Goal: Task Accomplishment & Management: Manage account settings

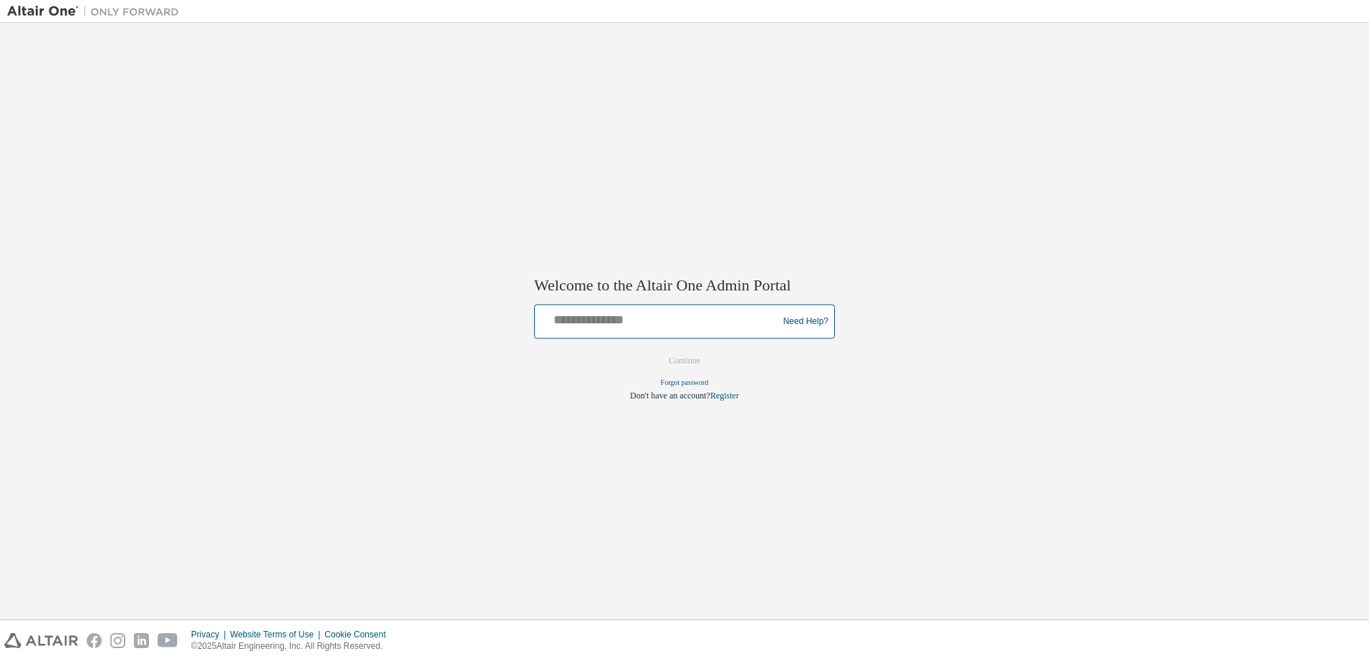
click at [597, 323] on input "text" at bounding box center [657, 318] width 235 height 21
type input "**********"
click at [696, 357] on button "Continue" at bounding box center [684, 361] width 62 height 21
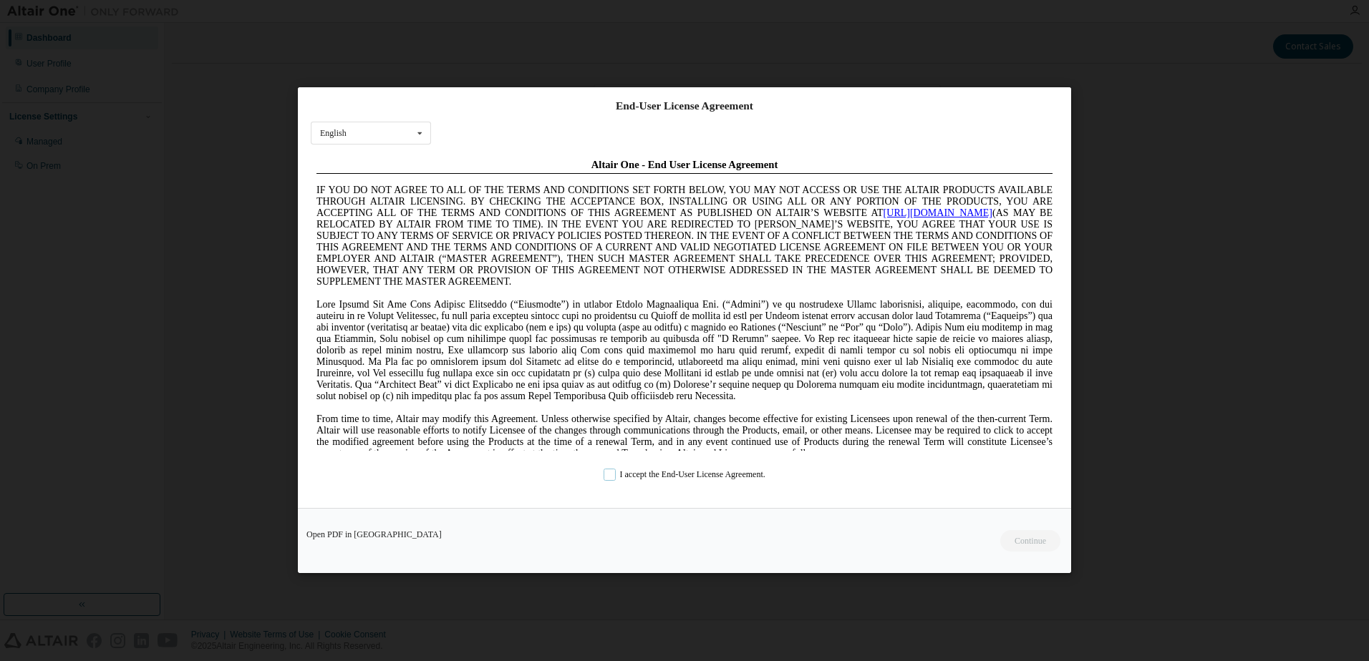
drag, startPoint x: 610, startPoint y: 473, endPoint x: 642, endPoint y: 469, distance: 32.5
click at [611, 473] on label "I accept the End-User License Agreement." at bounding box center [684, 476] width 162 height 12
click at [1021, 536] on button "Continue" at bounding box center [1029, 541] width 62 height 21
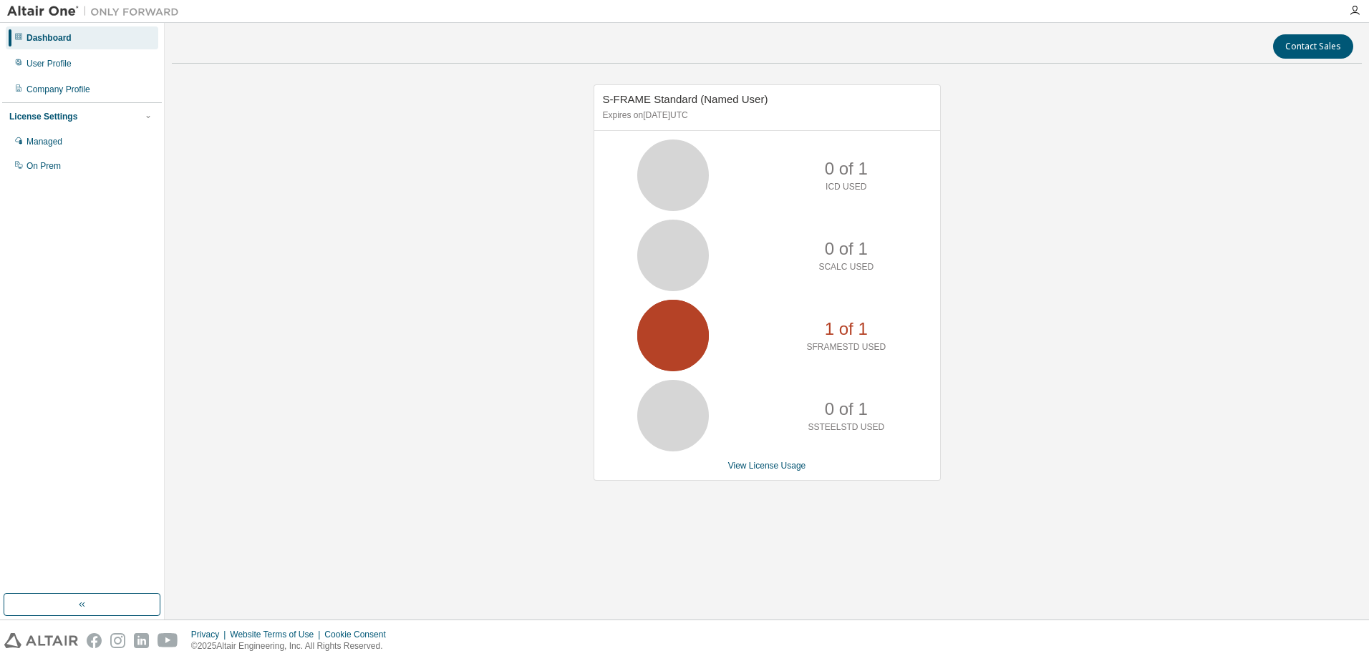
click at [105, 12] on img at bounding box center [96, 11] width 179 height 14
click at [209, 152] on div "S-FRAME Standard (Named User) Expires on July 16, 2026 UTC 0 of 1 ICD USED 0 of…" at bounding box center [767, 290] width 1190 height 430
click at [54, 33] on div "Dashboard" at bounding box center [82, 37] width 152 height 23
click at [86, 606] on icon "button" at bounding box center [82, 604] width 11 height 11
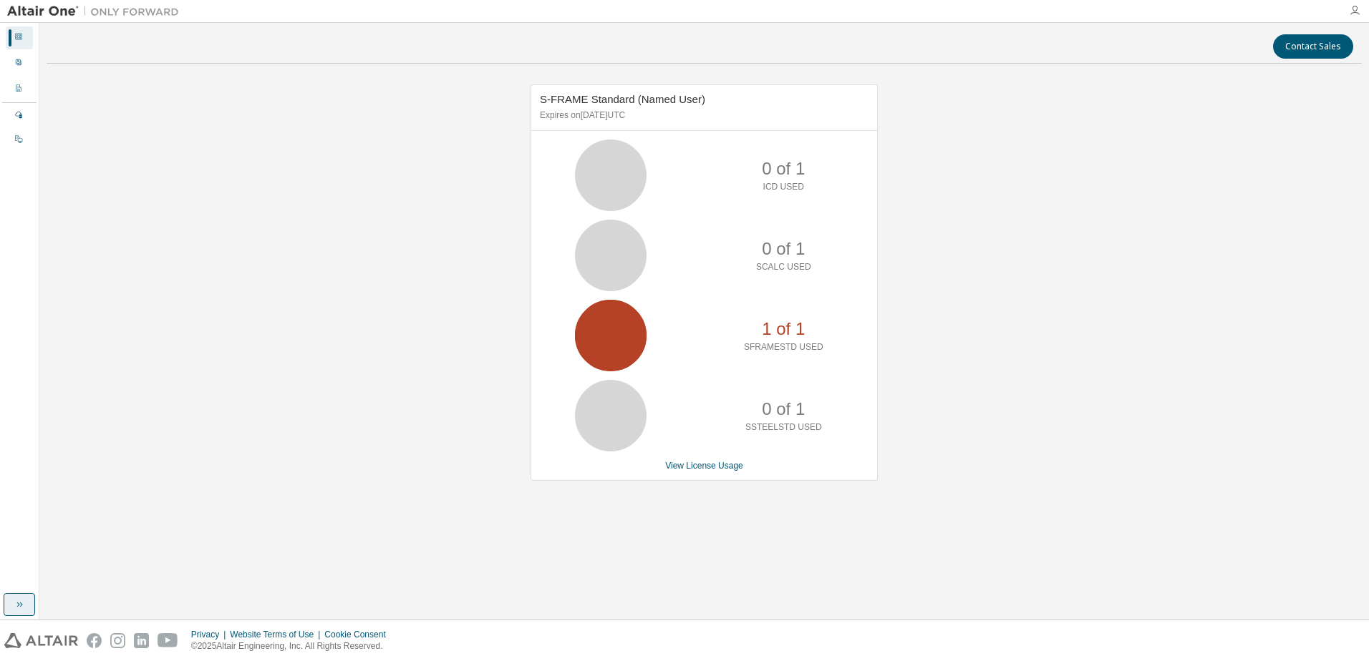
click at [1356, 8] on icon "button" at bounding box center [1354, 10] width 11 height 11
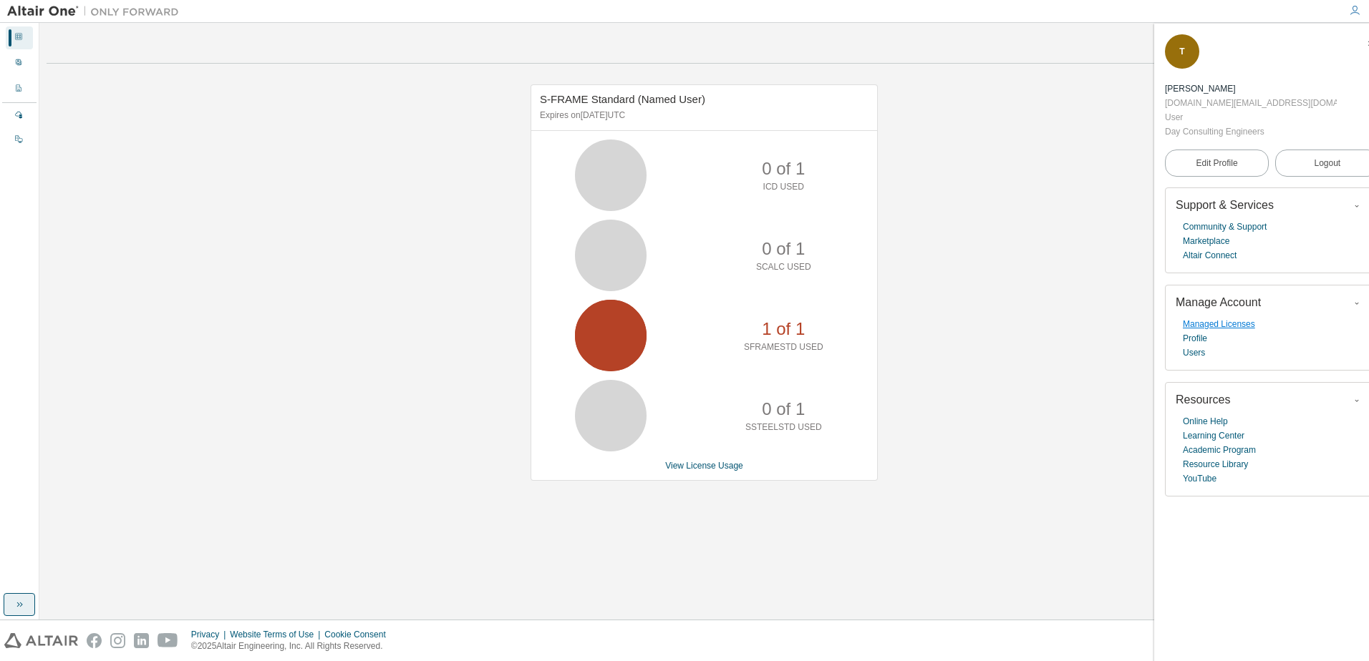
click at [1196, 317] on link "Managed Licenses" at bounding box center [1218, 324] width 72 height 14
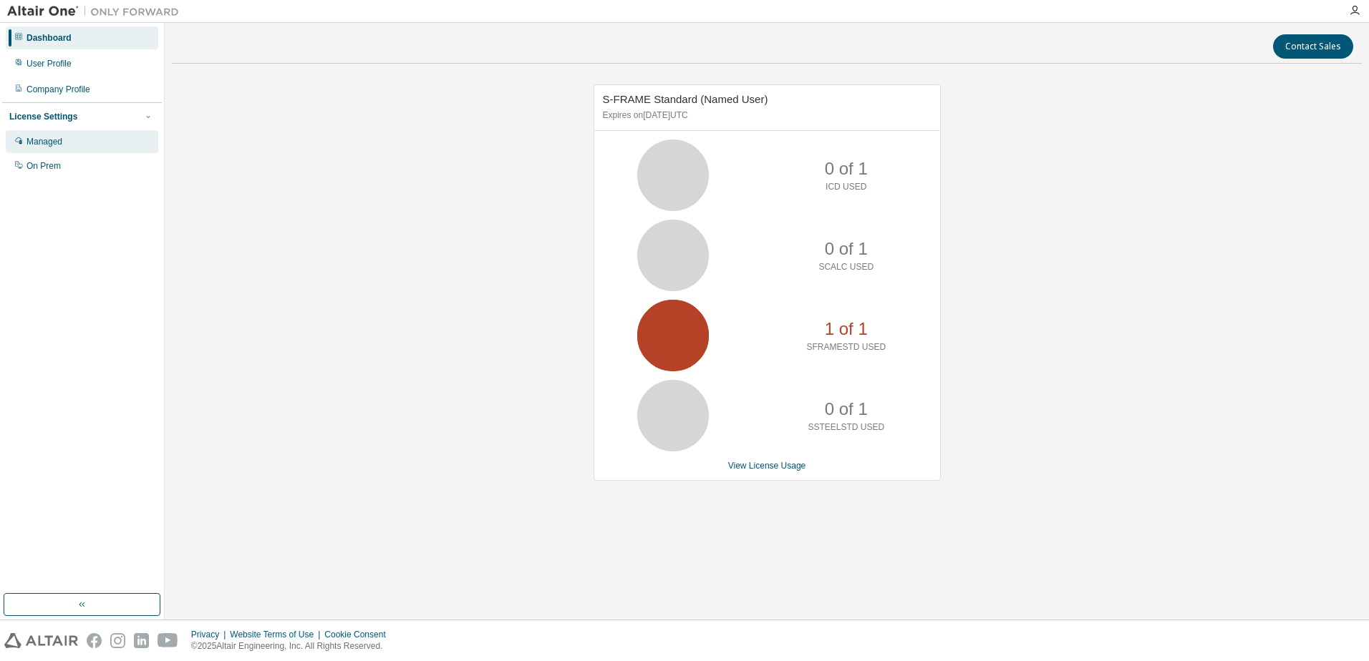
click at [56, 142] on div "Managed" at bounding box center [44, 141] width 36 height 11
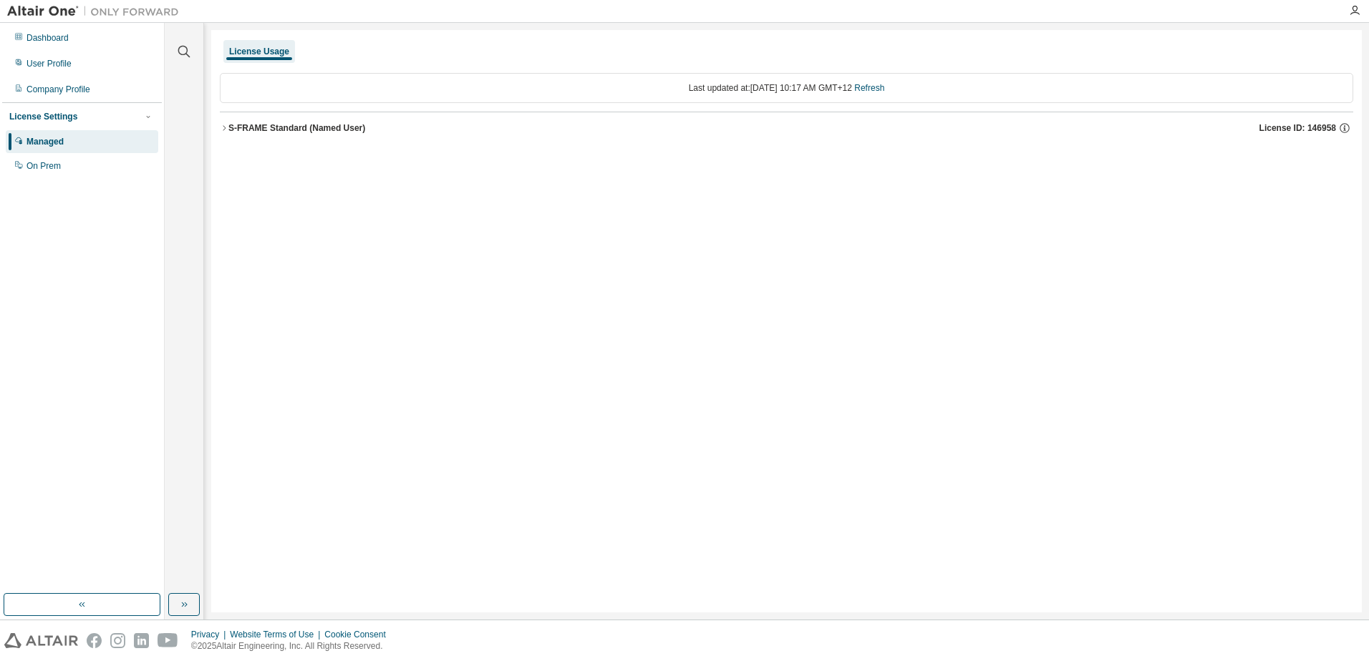
click at [240, 128] on div "S-FRAME Standard (Named User)" at bounding box center [296, 127] width 137 height 11
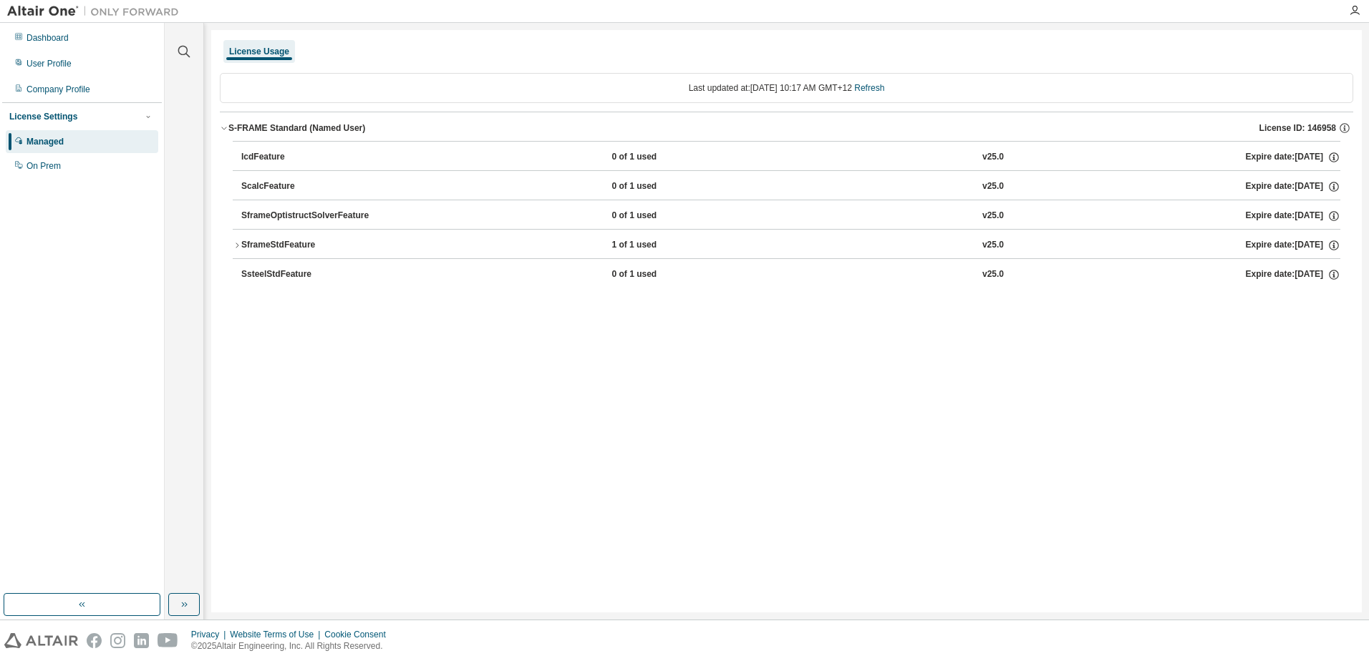
click at [288, 302] on div "Last updated at: [DATE] 10:17 AM GMT+12 Refresh S-FRAME Standard (Named User) L…" at bounding box center [786, 184] width 1133 height 240
click at [55, 39] on div "Dashboard" at bounding box center [47, 37] width 42 height 11
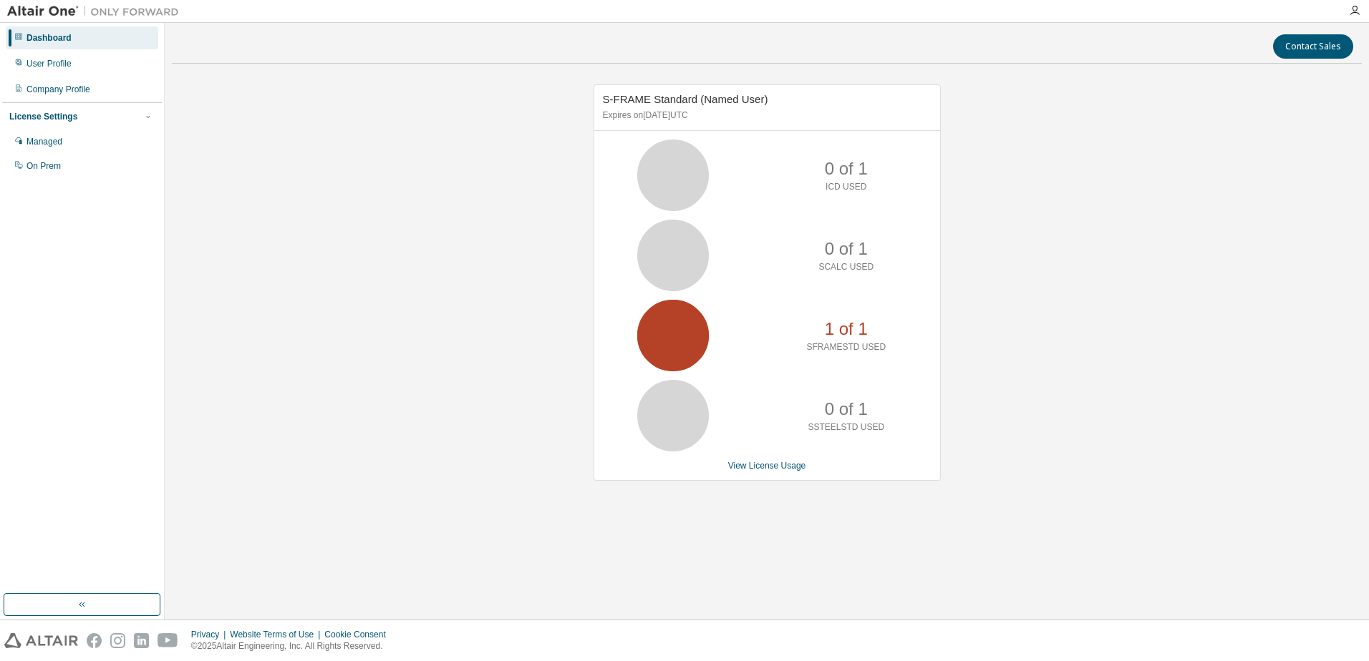
click at [636, 99] on span "S-FRAME Standard (Named User)" at bounding box center [685, 99] width 165 height 12
click at [55, 67] on div "User Profile" at bounding box center [48, 63] width 45 height 11
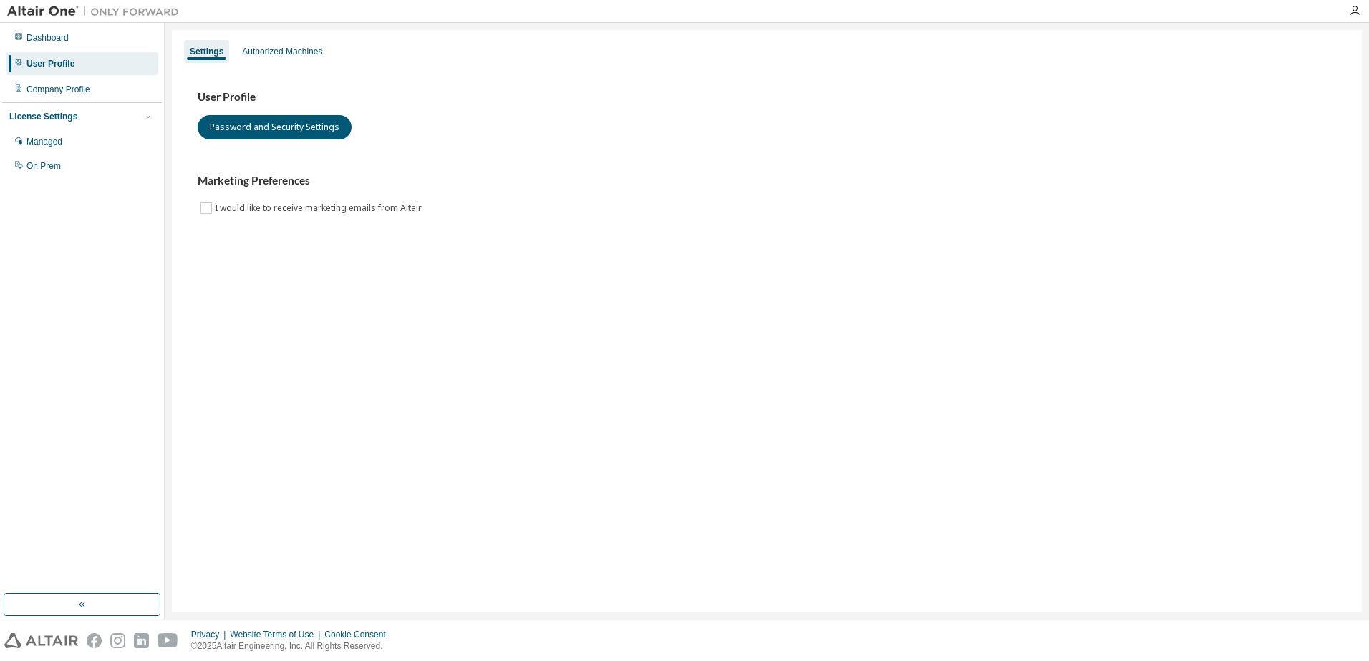
click at [64, 61] on div "User Profile" at bounding box center [50, 63] width 48 height 11
click at [57, 34] on div "Dashboard" at bounding box center [47, 37] width 42 height 11
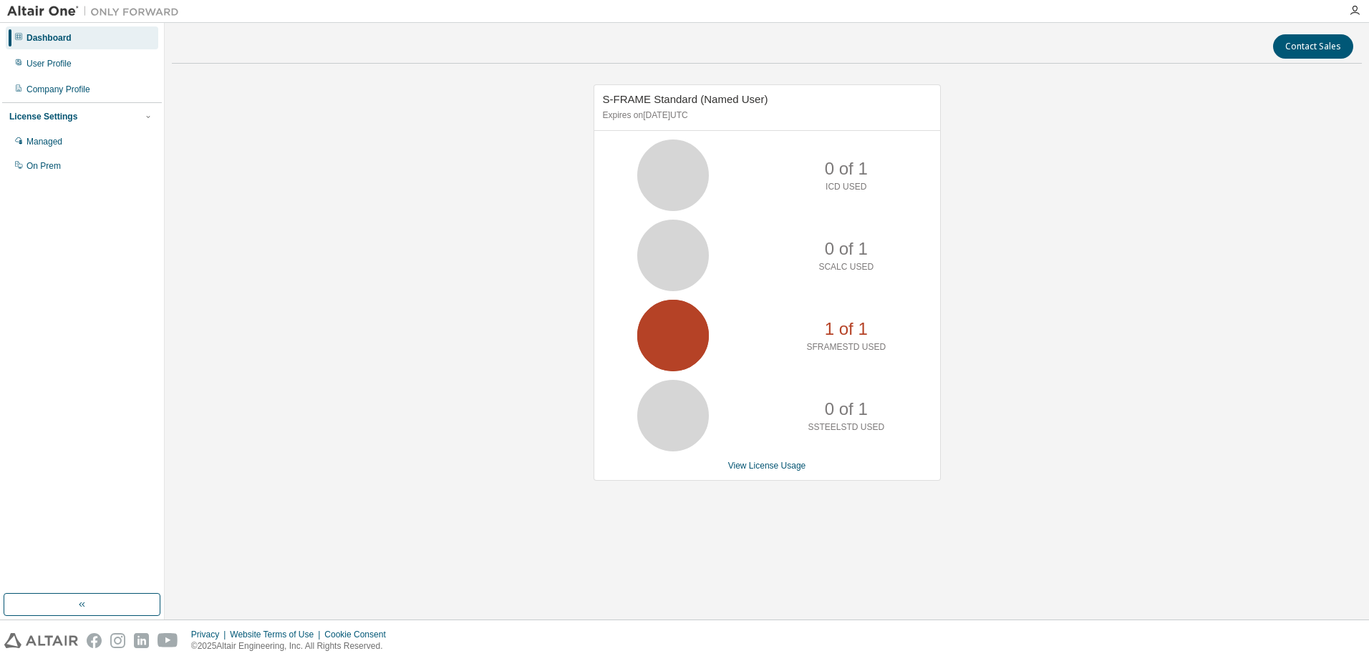
click at [47, 11] on img at bounding box center [96, 11] width 179 height 14
click at [75, 598] on button "button" at bounding box center [82, 604] width 157 height 23
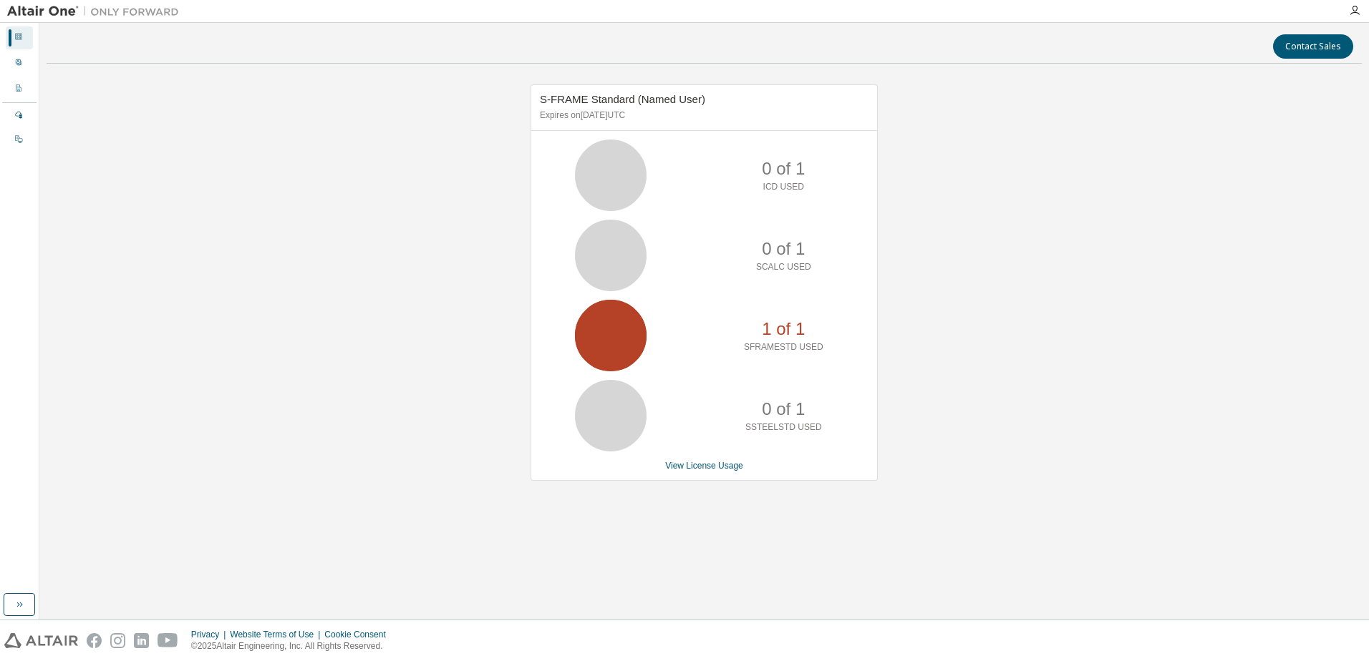
click at [182, 65] on div "Contact Sales S-FRAME Standard (Named User) Expires on July 16, 2026 UTC 0 of 1…" at bounding box center [704, 321] width 1315 height 583
click at [1353, 7] on icon "button" at bounding box center [1354, 10] width 11 height 11
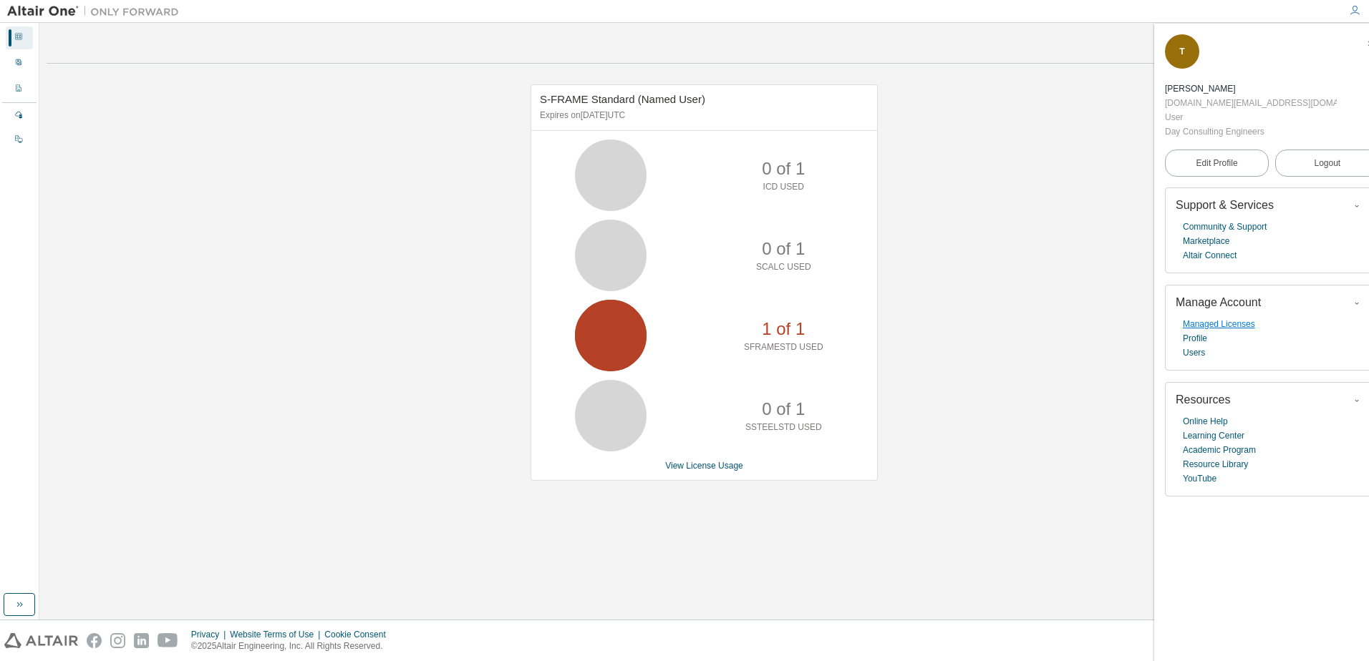
click at [1196, 317] on link "Managed Licenses" at bounding box center [1218, 324] width 72 height 14
click at [1190, 346] on link "Users" at bounding box center [1193, 353] width 22 height 14
click at [30, 11] on img at bounding box center [96, 11] width 179 height 14
click at [19, 91] on icon at bounding box center [18, 87] width 5 height 7
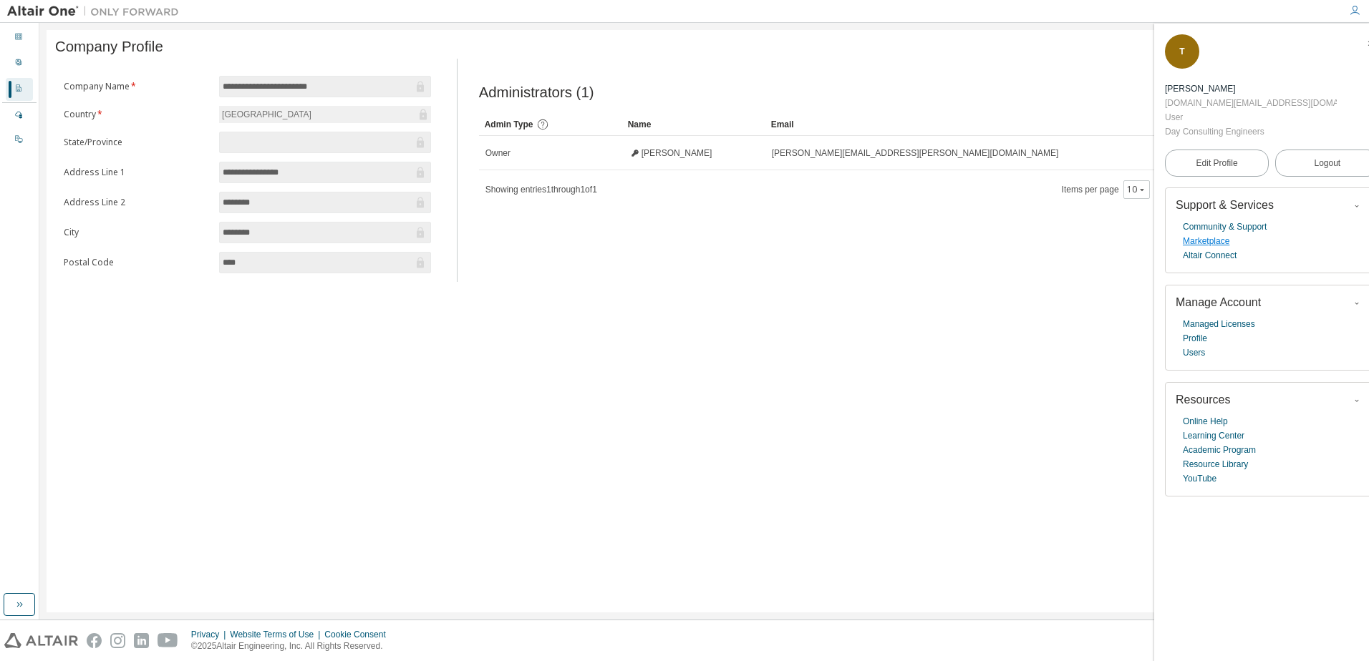
click at [1195, 234] on link "Marketplace" at bounding box center [1205, 241] width 47 height 14
click at [1239, 317] on link "Managed Licenses" at bounding box center [1218, 324] width 72 height 14
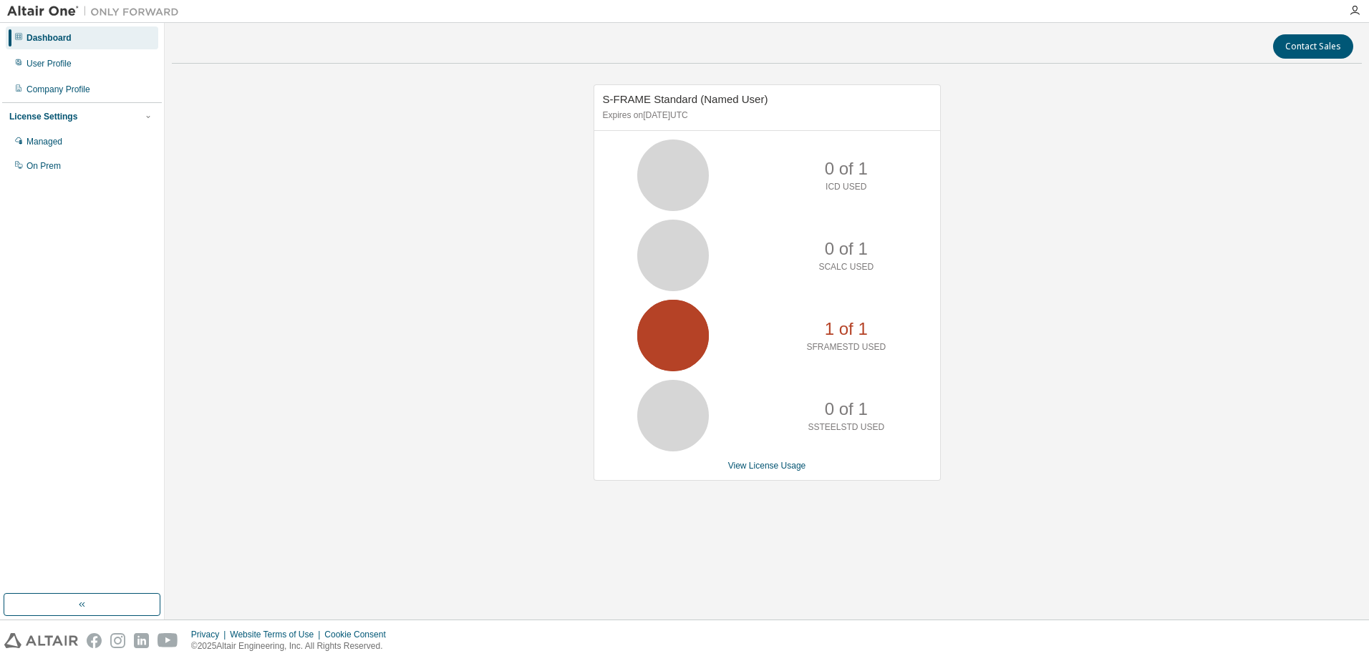
click at [842, 339] on p "1 of 1" at bounding box center [846, 329] width 43 height 24
click at [822, 346] on p "SFRAMESTD USED" at bounding box center [845, 347] width 79 height 12
click at [825, 348] on p "SFRAMESTD USED" at bounding box center [845, 347] width 79 height 12
click at [673, 352] on icon at bounding box center [673, 336] width 36 height 36
click at [674, 352] on icon at bounding box center [673, 336] width 36 height 36
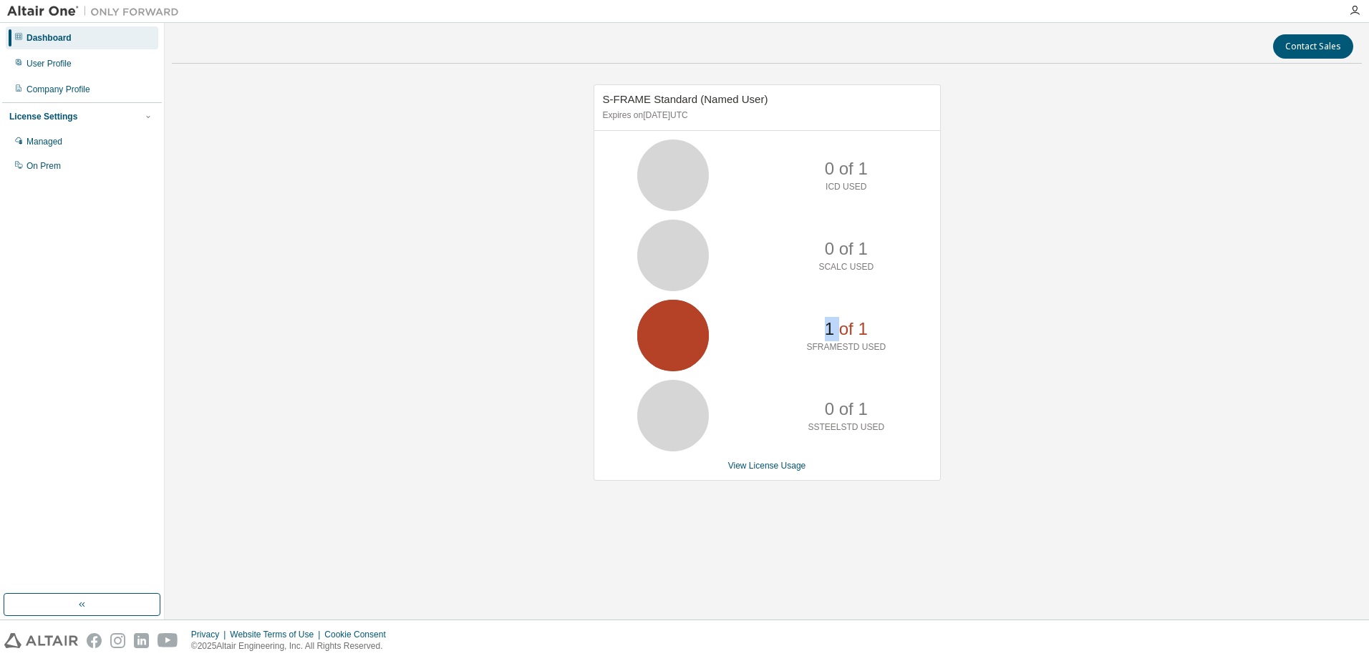
click at [674, 352] on icon at bounding box center [673, 336] width 36 height 36
drag, startPoint x: 674, startPoint y: 352, endPoint x: 682, endPoint y: 345, distance: 10.6
click at [676, 345] on icon at bounding box center [673, 336] width 36 height 36
click at [834, 331] on p "1 of 1" at bounding box center [846, 329] width 43 height 24
click at [53, 141] on div "Managed" at bounding box center [44, 141] width 36 height 11
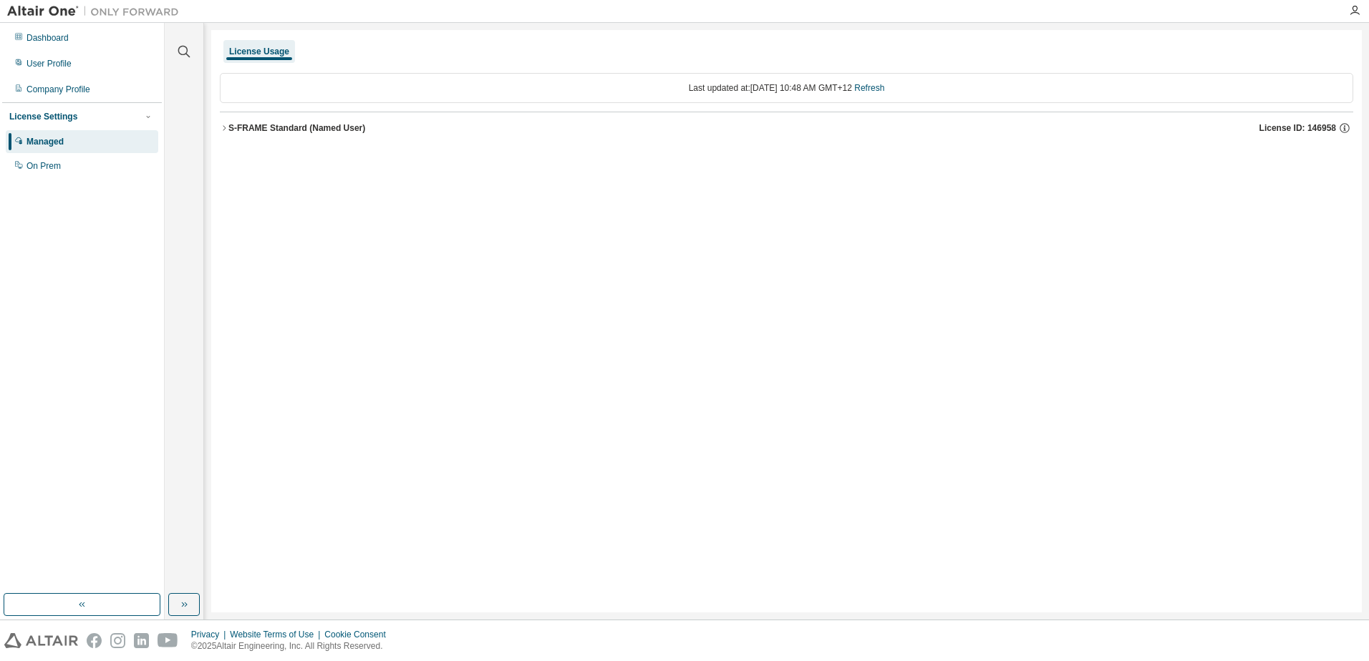
click at [301, 324] on div "License Usage Last updated at: [DATE] 10:48 AM GMT+12 Refresh S-FRAME Standard …" at bounding box center [786, 321] width 1150 height 583
click at [223, 130] on icon "button" at bounding box center [224, 127] width 3 height 5
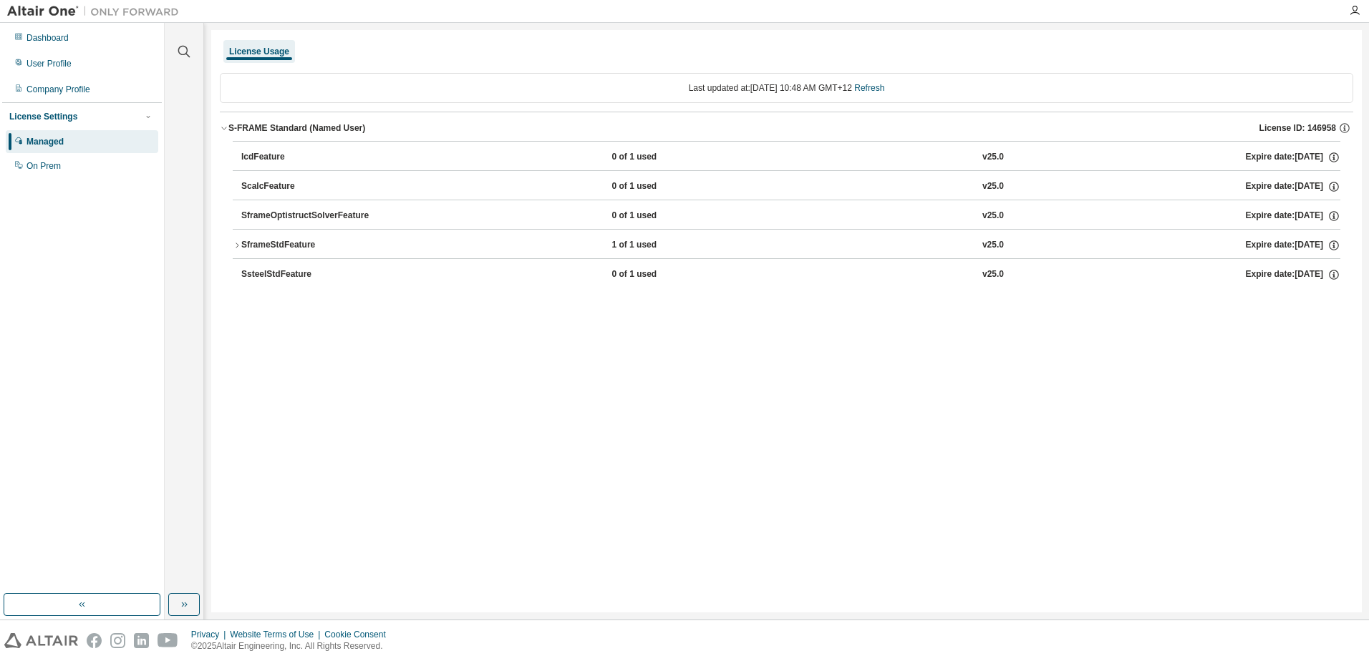
click at [236, 243] on icon "button" at bounding box center [236, 245] width 3 height 5
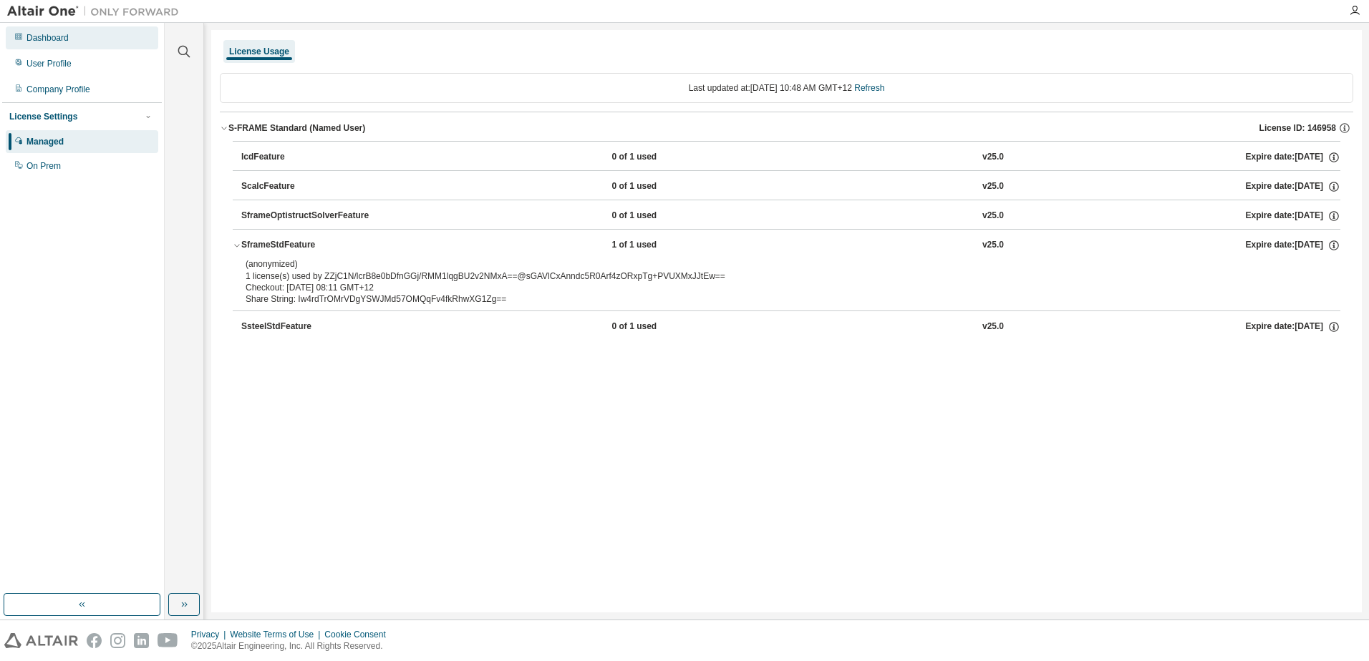
click at [43, 37] on div "Dashboard" at bounding box center [47, 37] width 42 height 11
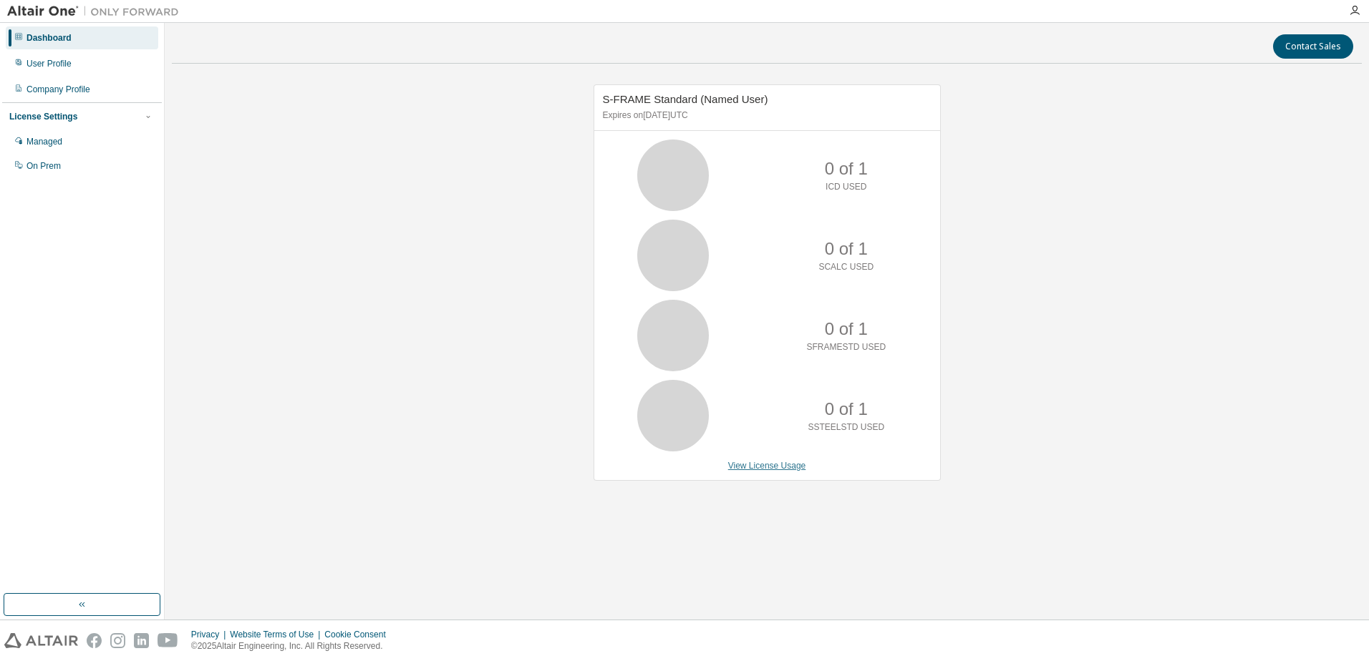
click at [761, 468] on link "View License Usage" at bounding box center [767, 466] width 78 height 10
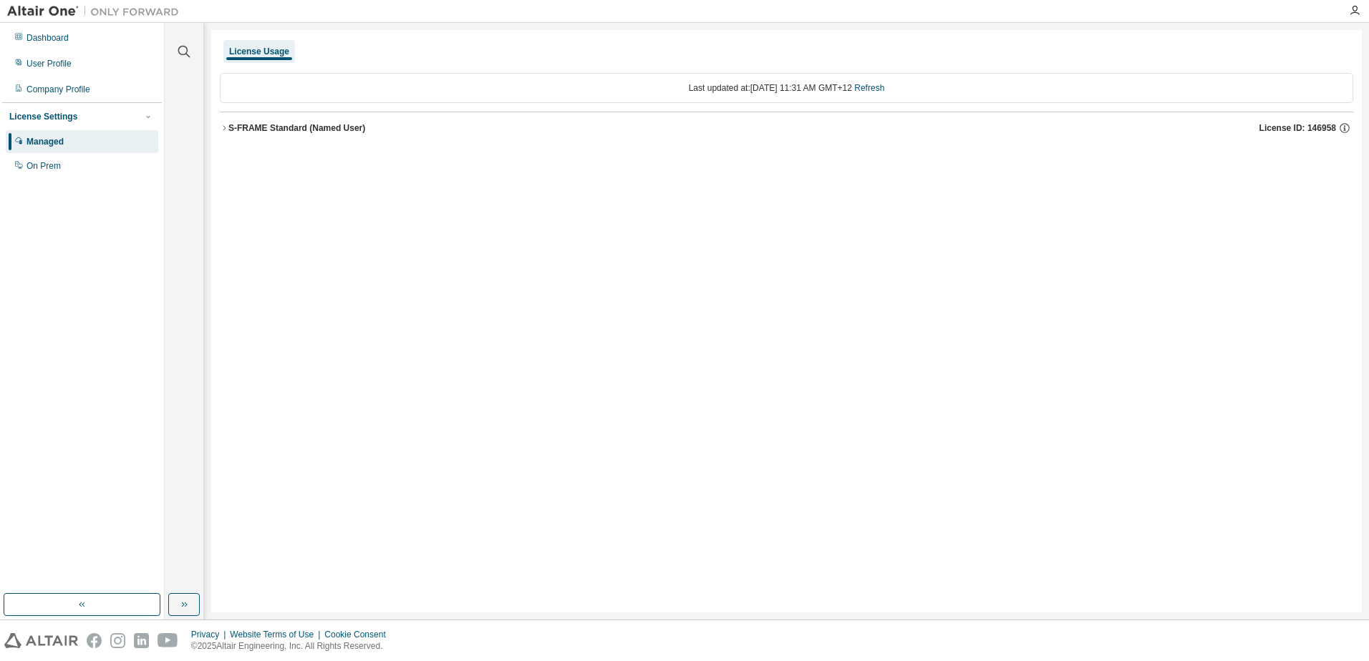
click at [223, 130] on icon "button" at bounding box center [224, 128] width 9 height 9
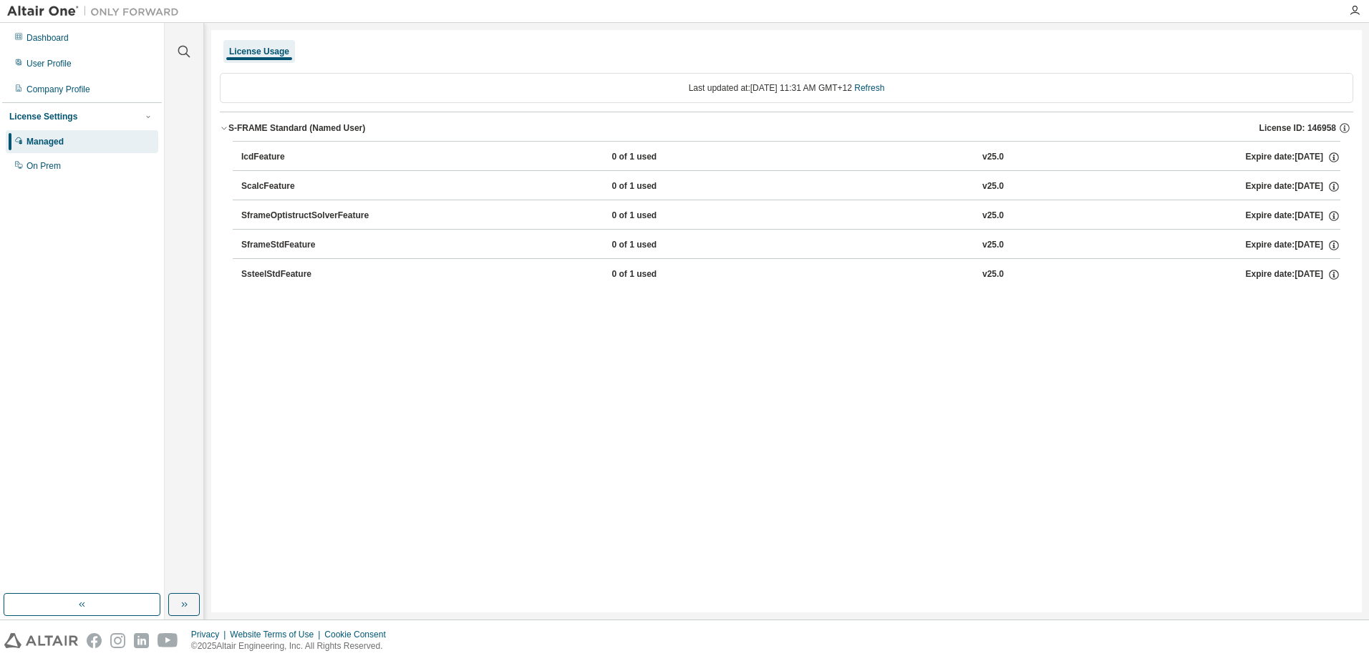
click at [256, 245] on div "SframeStdFeature" at bounding box center [305, 245] width 129 height 13
click at [261, 157] on div "IcdFeature" at bounding box center [305, 157] width 129 height 13
click at [266, 186] on div "ScalcFeature" at bounding box center [305, 186] width 129 height 13
click at [272, 220] on div "SframeOptistructSolverFeature" at bounding box center [305, 216] width 129 height 13
drag, startPoint x: 272, startPoint y: 240, endPoint x: 272, endPoint y: 274, distance: 34.4
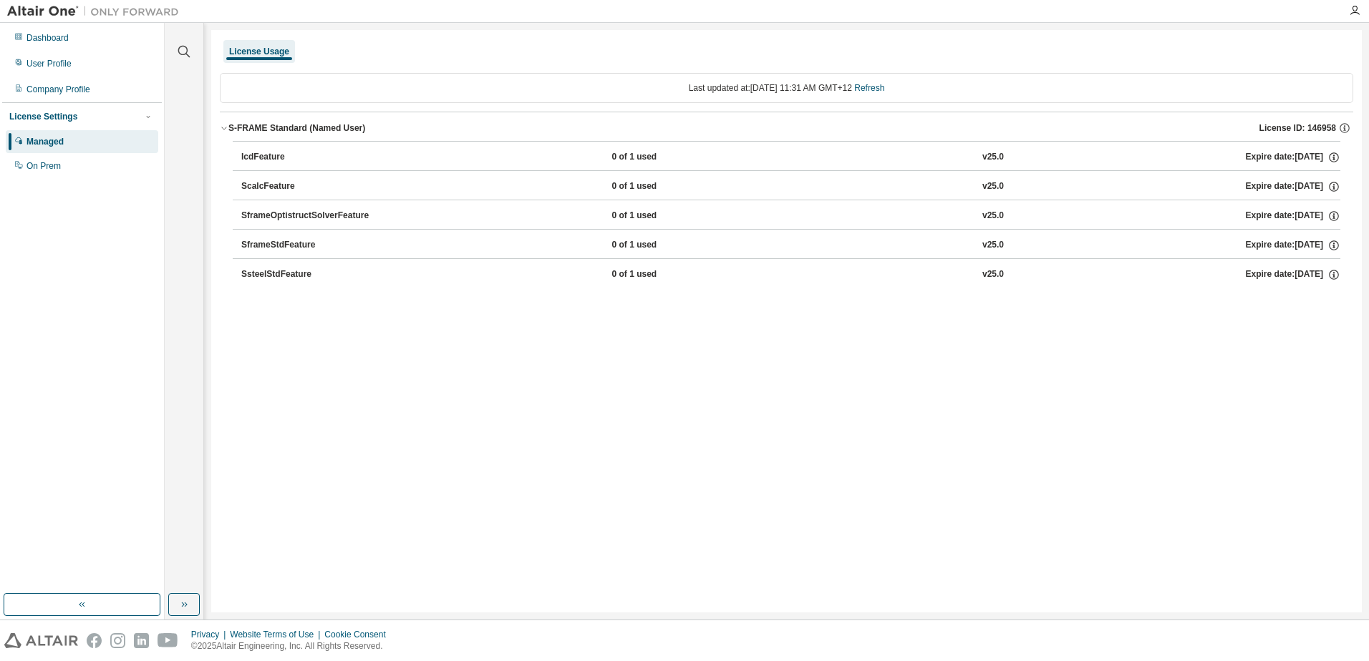
click at [272, 243] on div "SframeStdFeature" at bounding box center [305, 245] width 129 height 13
click at [273, 285] on button "SsteelStdFeature 0 of 1 used v25.0 Expire date: 2026-07-16" at bounding box center [790, 274] width 1099 height 31
click at [341, 374] on div "License Usage Last updated at: Mon 2025-08-18 11:31 AM GMT+12 Refresh S-FRAME S…" at bounding box center [786, 321] width 1150 height 583
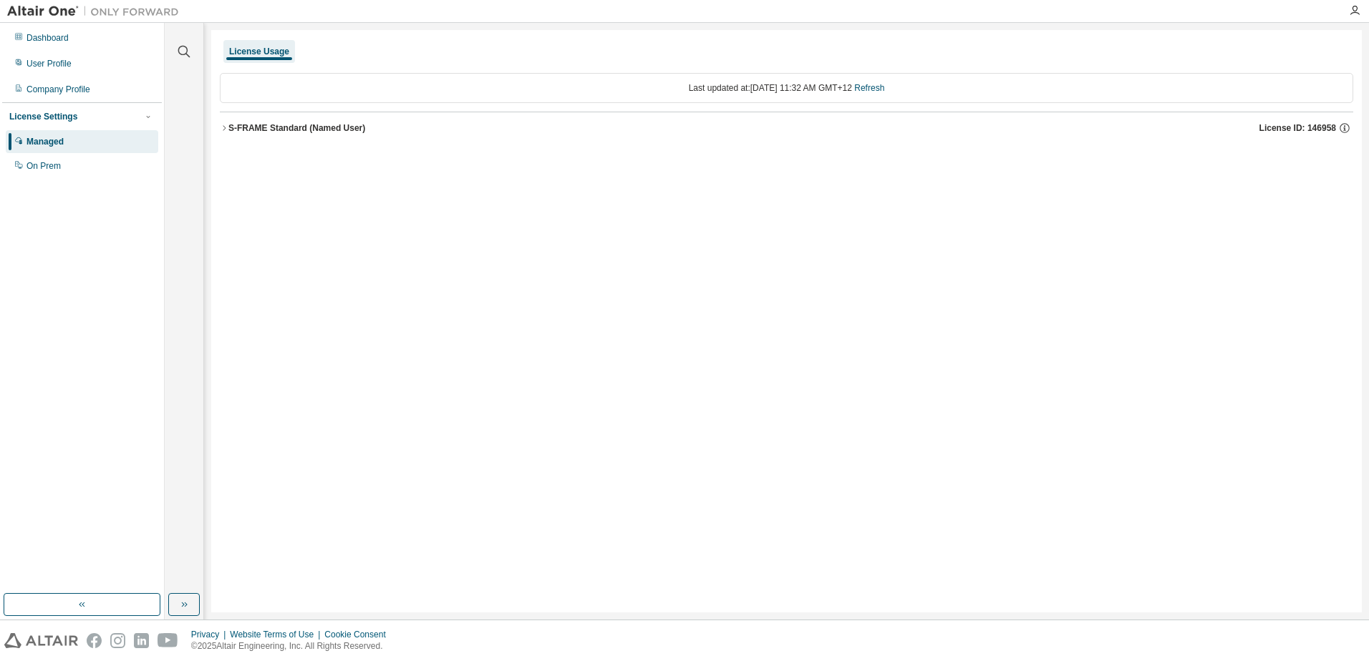
click at [225, 130] on icon "button" at bounding box center [224, 128] width 9 height 9
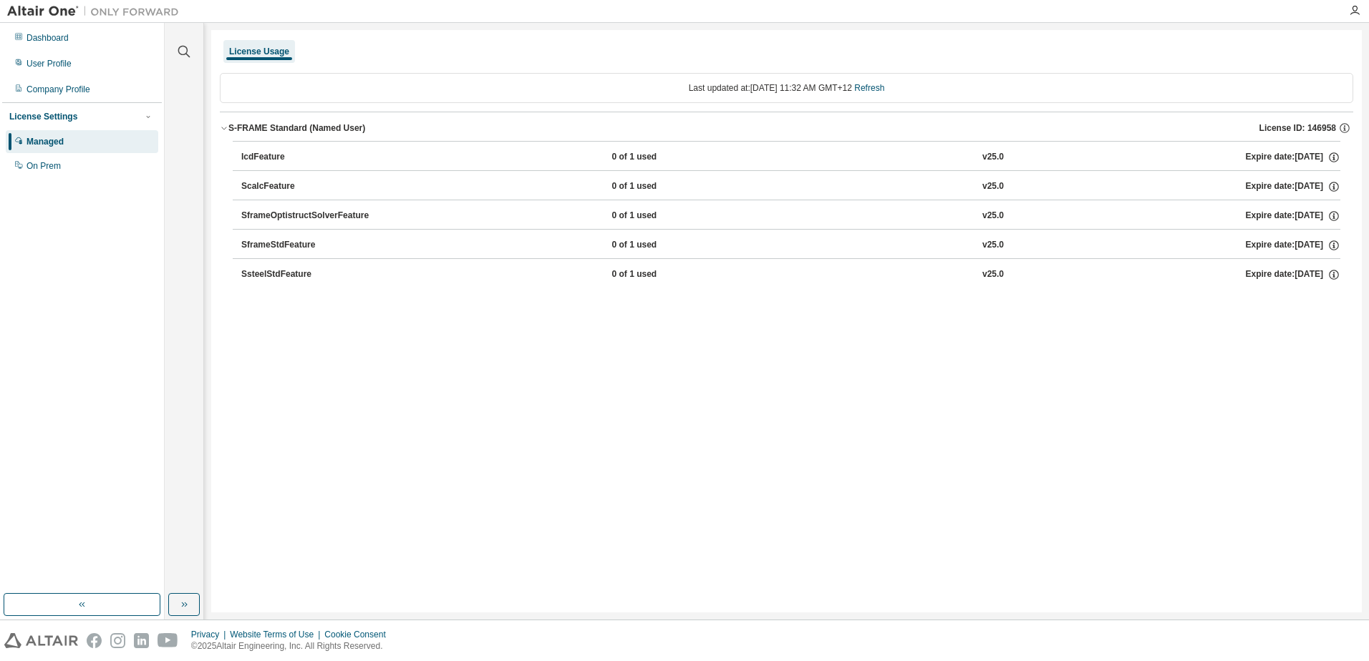
click at [976, 87] on div "Last updated at: [DATE] 11:32 AM GMT+12 Refresh" at bounding box center [786, 88] width 1133 height 30
click at [394, 358] on div "License Usage Last updated at: [DATE] 11:32 AM GMT+12 Refresh S-FRAME Standard …" at bounding box center [786, 321] width 1150 height 583
click at [50, 83] on div "Company Profile" at bounding box center [82, 89] width 152 height 23
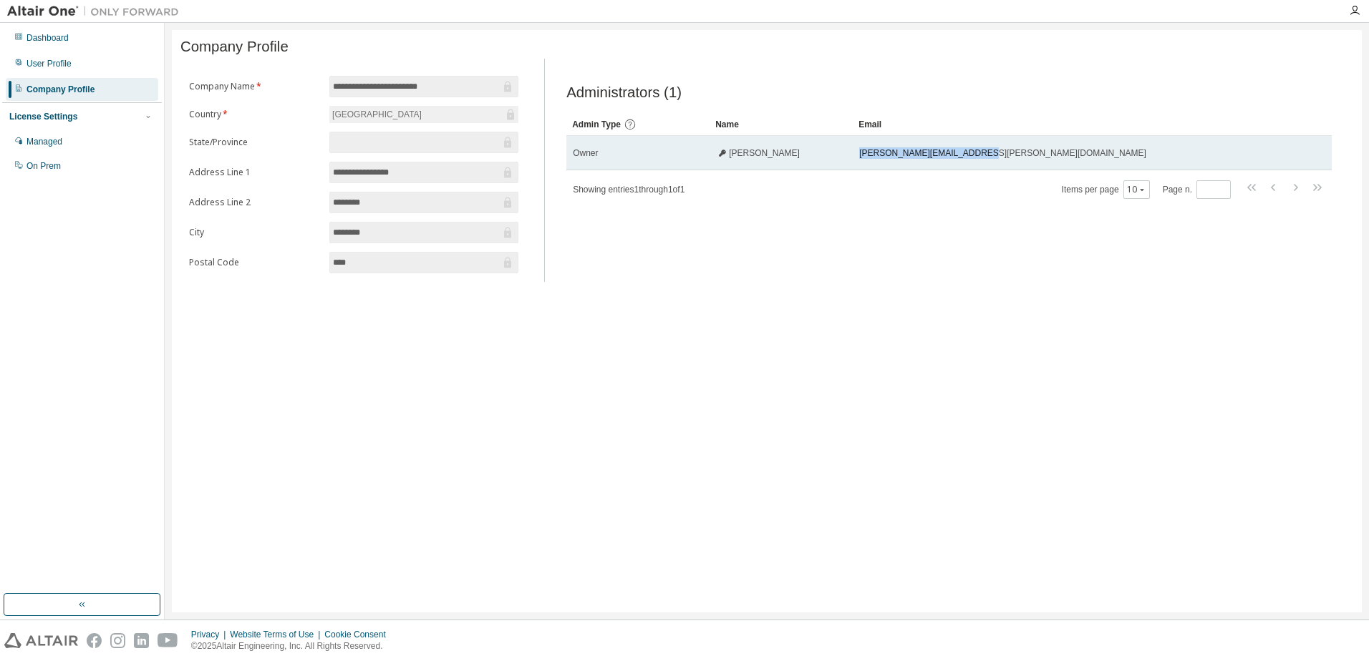
drag, startPoint x: 858, startPoint y: 157, endPoint x: 969, endPoint y: 153, distance: 111.0
click at [969, 153] on td "[PERSON_NAME][EMAIL_ADDRESS][PERSON_NAME][DOMAIN_NAME]" at bounding box center [1074, 153] width 444 height 34
drag, startPoint x: 969, startPoint y: 153, endPoint x: 932, endPoint y: 163, distance: 38.5
click at [932, 159] on span "[PERSON_NAME][EMAIL_ADDRESS][PERSON_NAME][DOMAIN_NAME]" at bounding box center [1002, 152] width 287 height 11
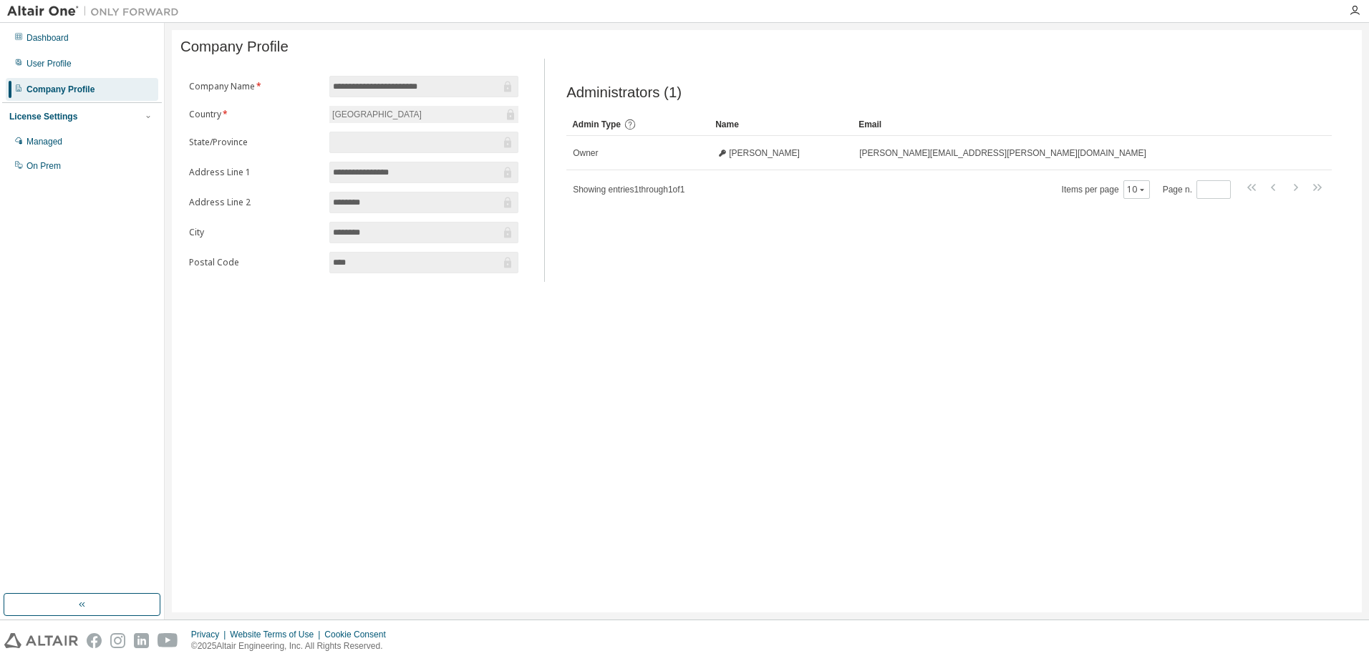
click at [835, 281] on div "Administrators (1) Clear Load Save Save As Field Operator Value Select filter S…" at bounding box center [949, 174] width 800 height 215
click at [49, 64] on div "User Profile" at bounding box center [48, 63] width 45 height 11
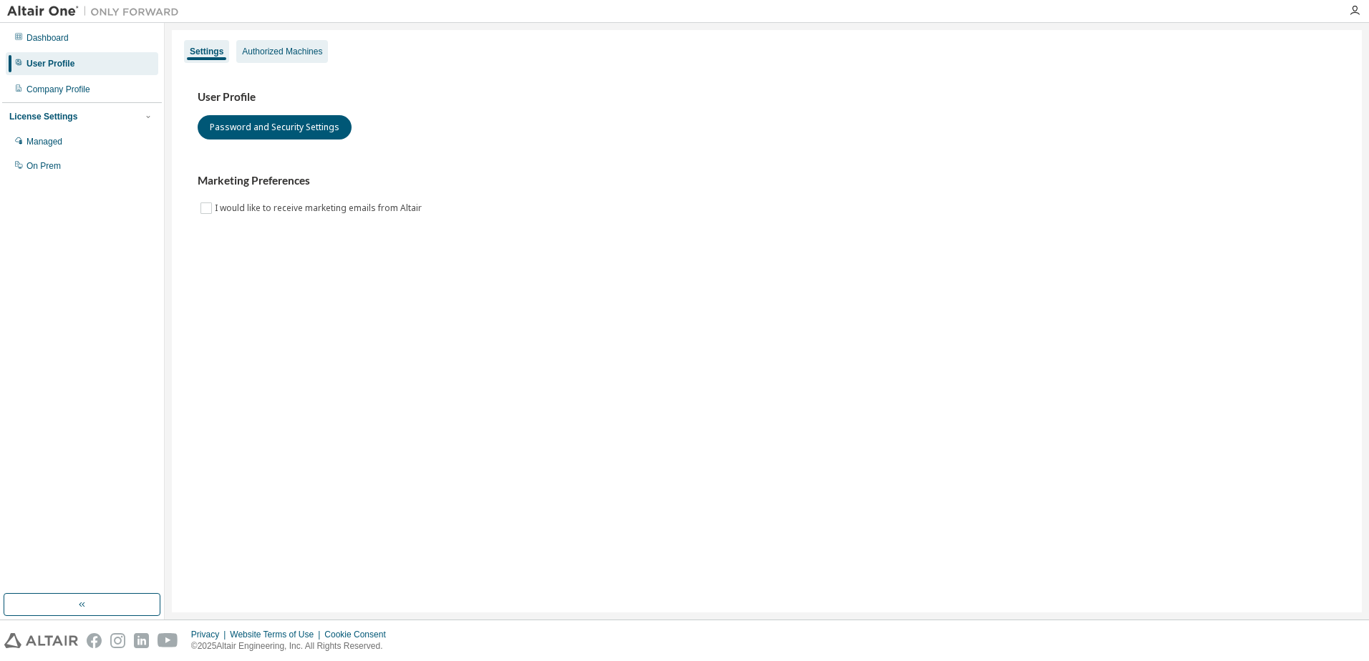
click at [285, 49] on div "Authorized Machines" at bounding box center [282, 51] width 80 height 11
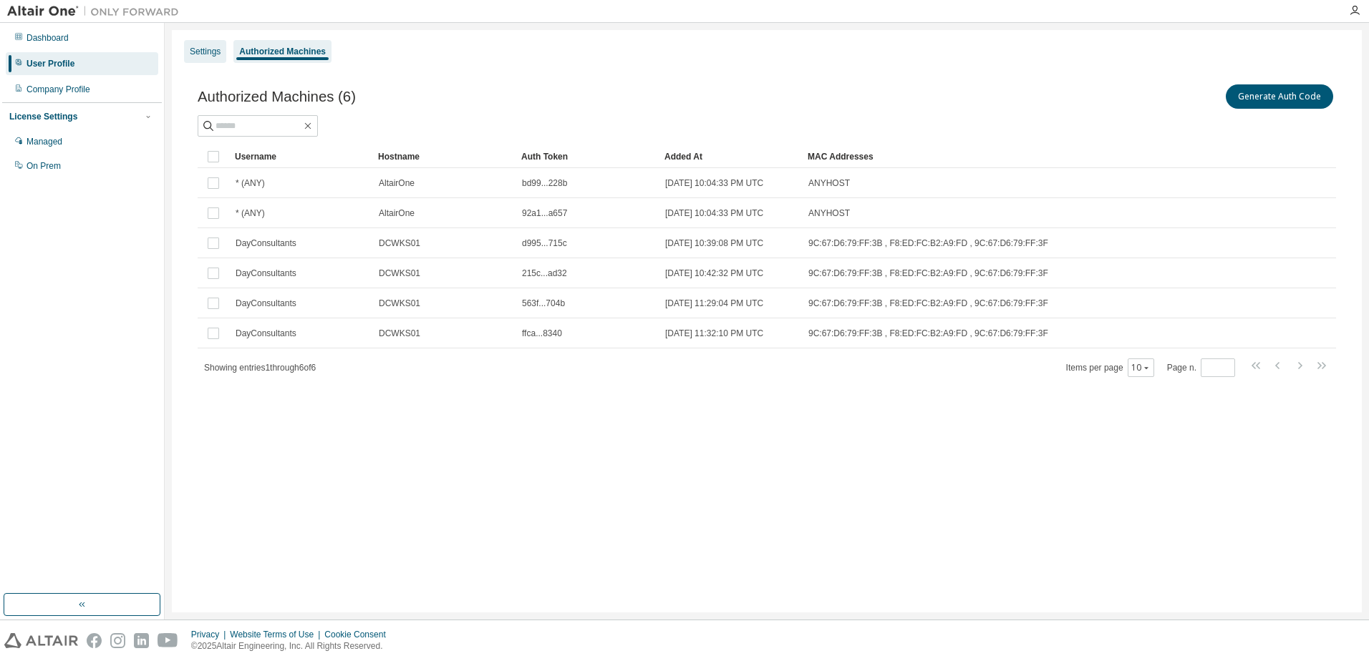
click at [193, 50] on div "Settings" at bounding box center [205, 51] width 31 height 11
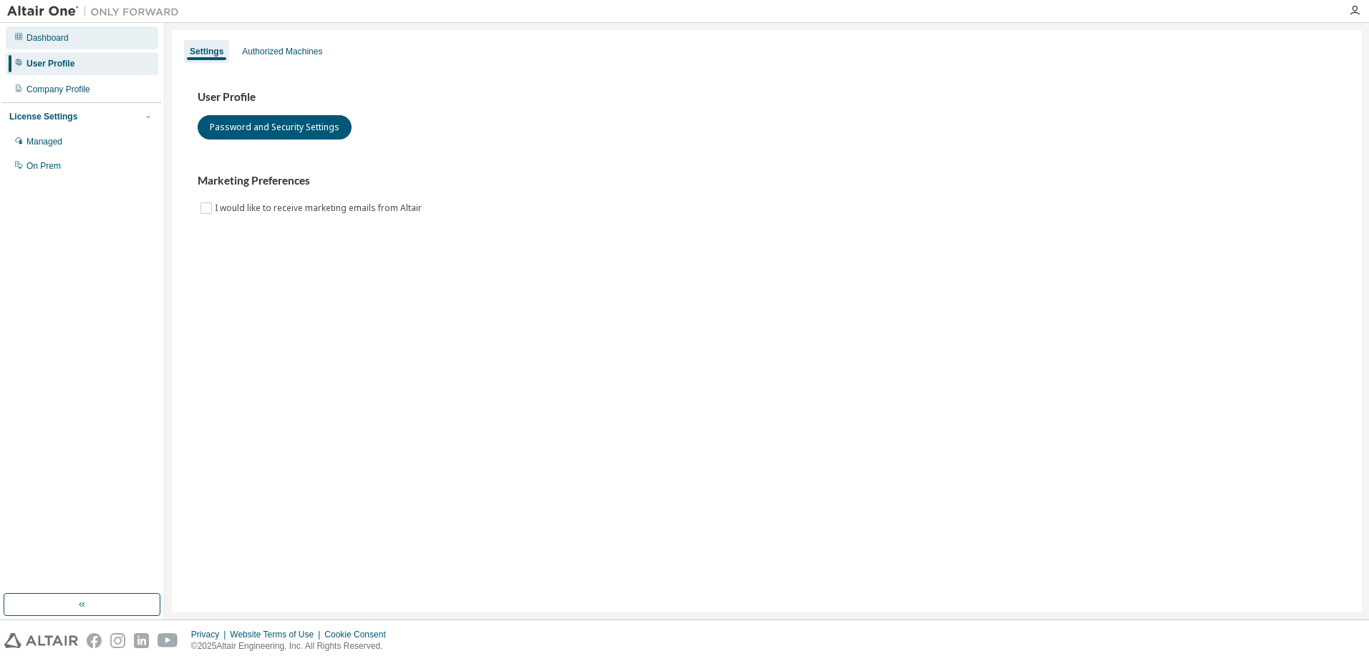
click at [44, 40] on div "Dashboard" at bounding box center [47, 37] width 42 height 11
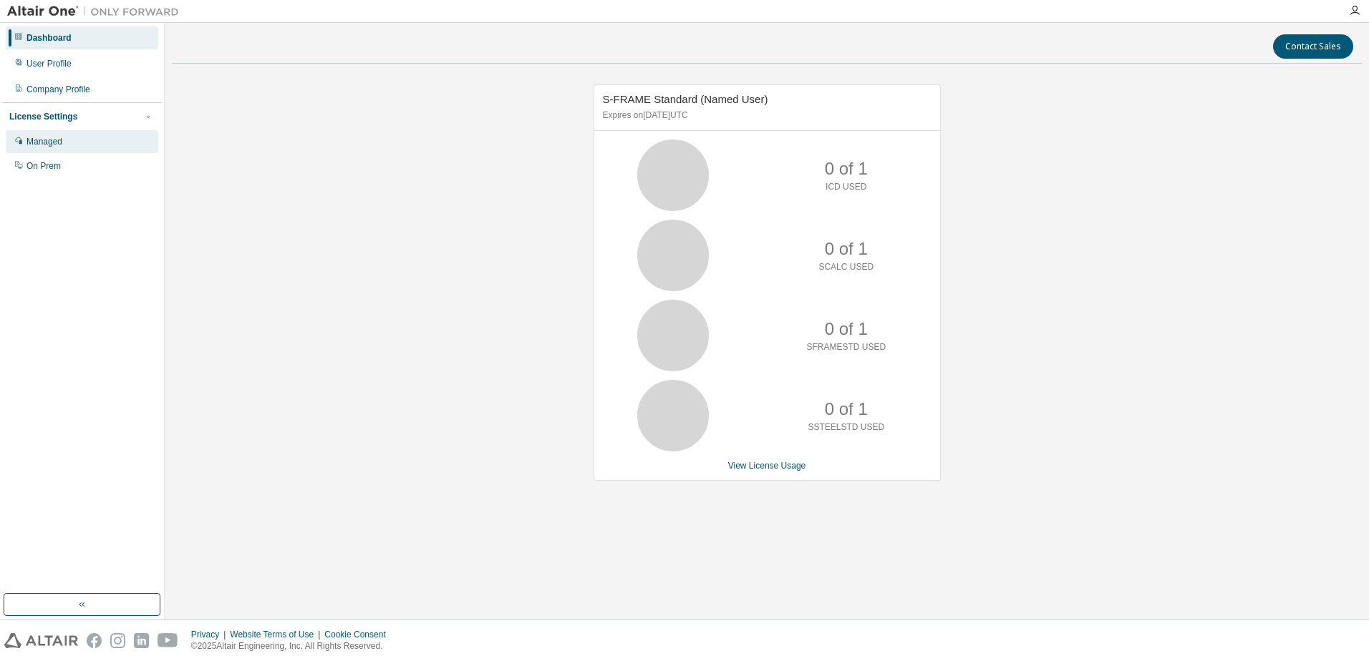
click at [46, 135] on div "Managed" at bounding box center [82, 141] width 152 height 23
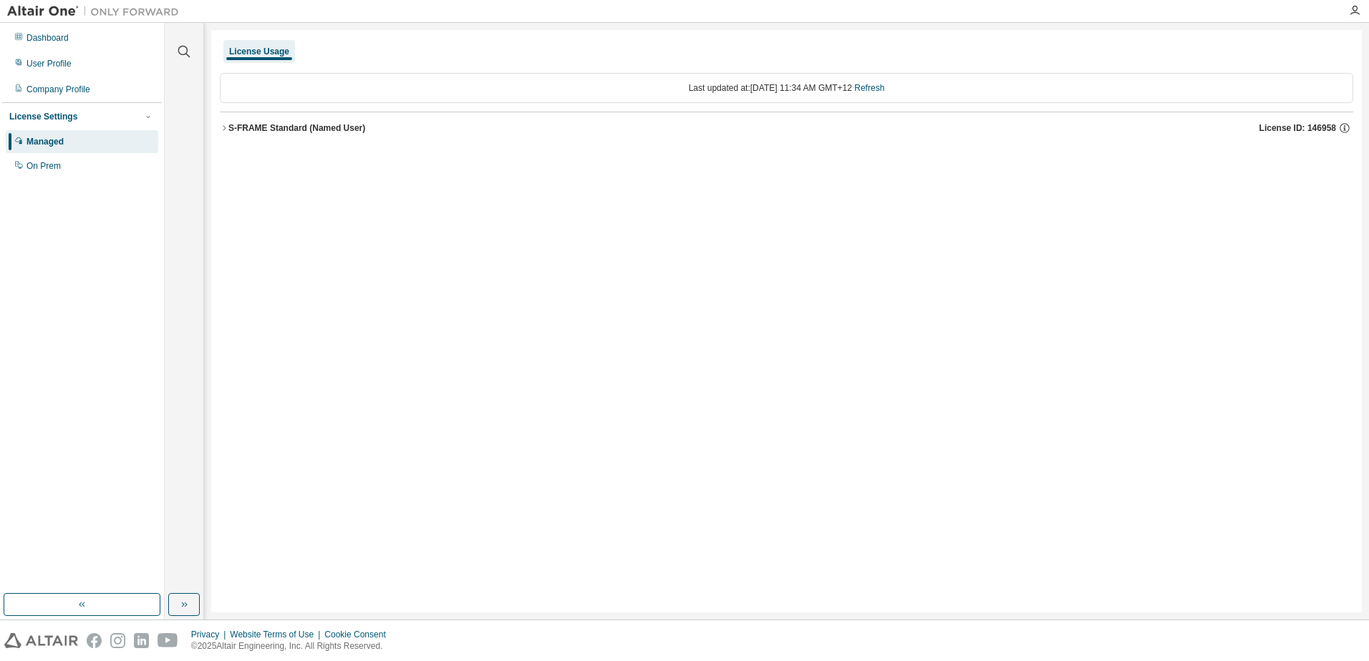
click at [220, 125] on icon "button" at bounding box center [224, 128] width 9 height 9
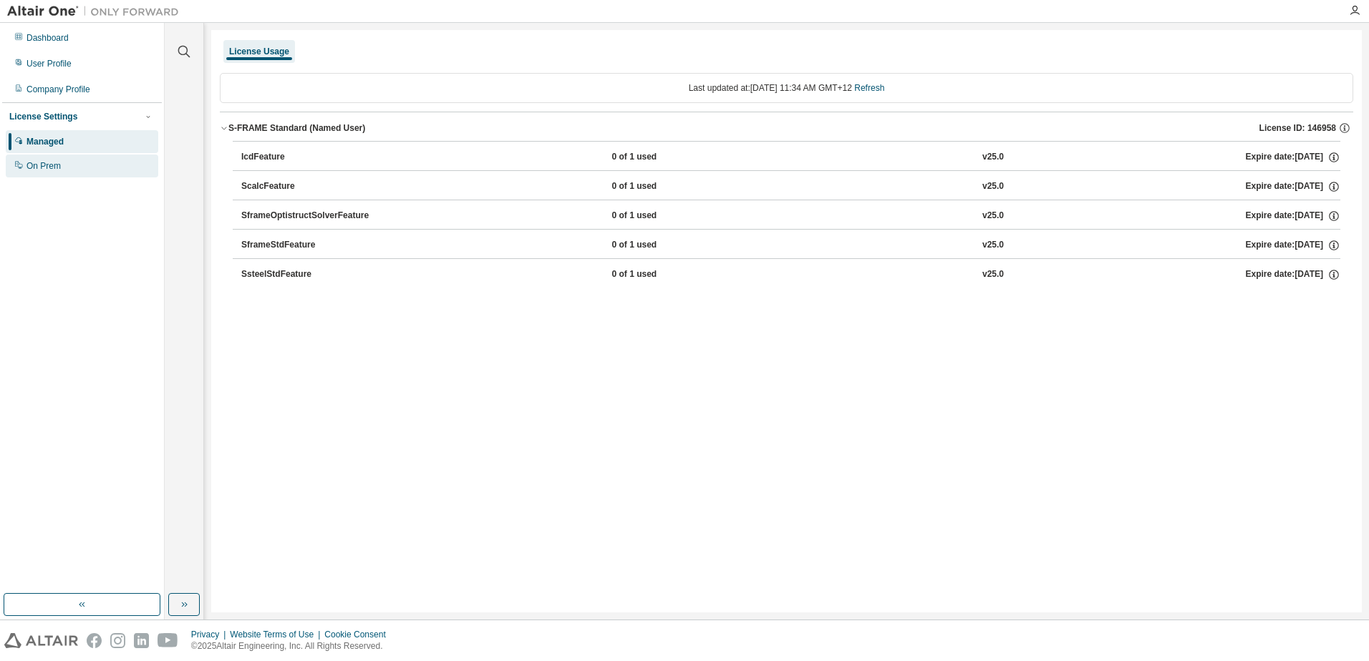
click at [36, 166] on div "On Prem" at bounding box center [43, 165] width 34 height 11
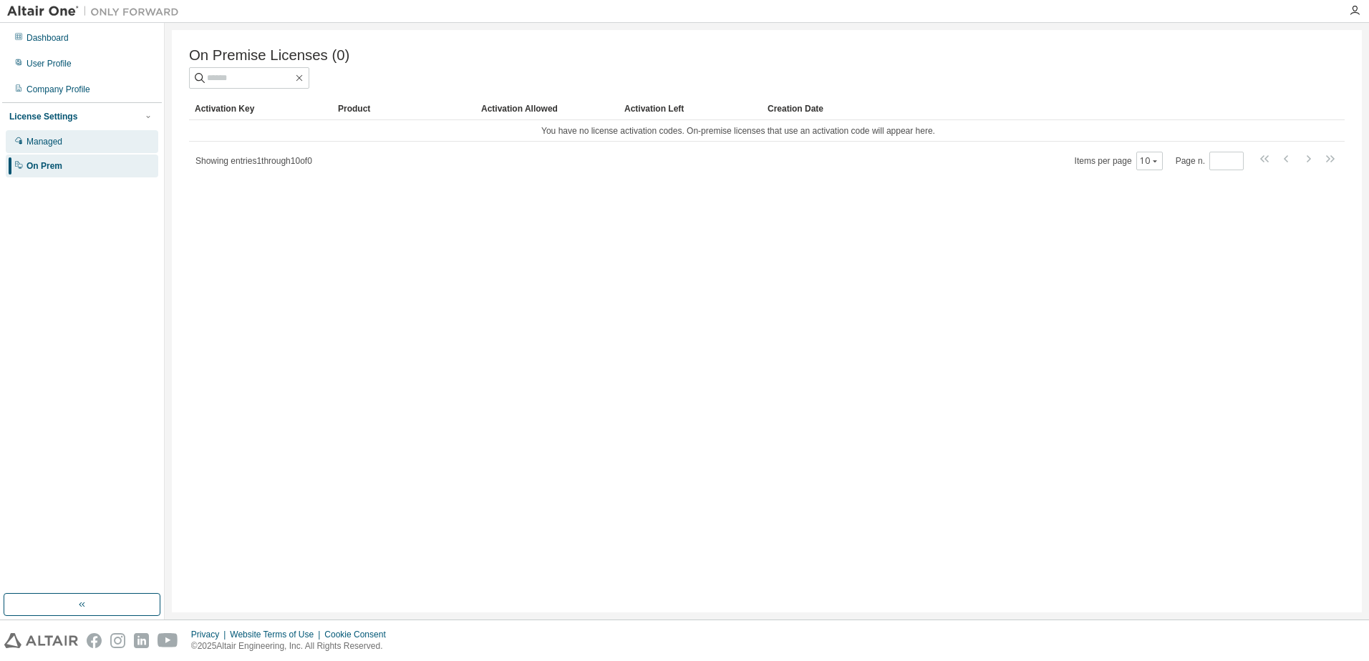
click at [41, 143] on div "Managed" at bounding box center [44, 141] width 36 height 11
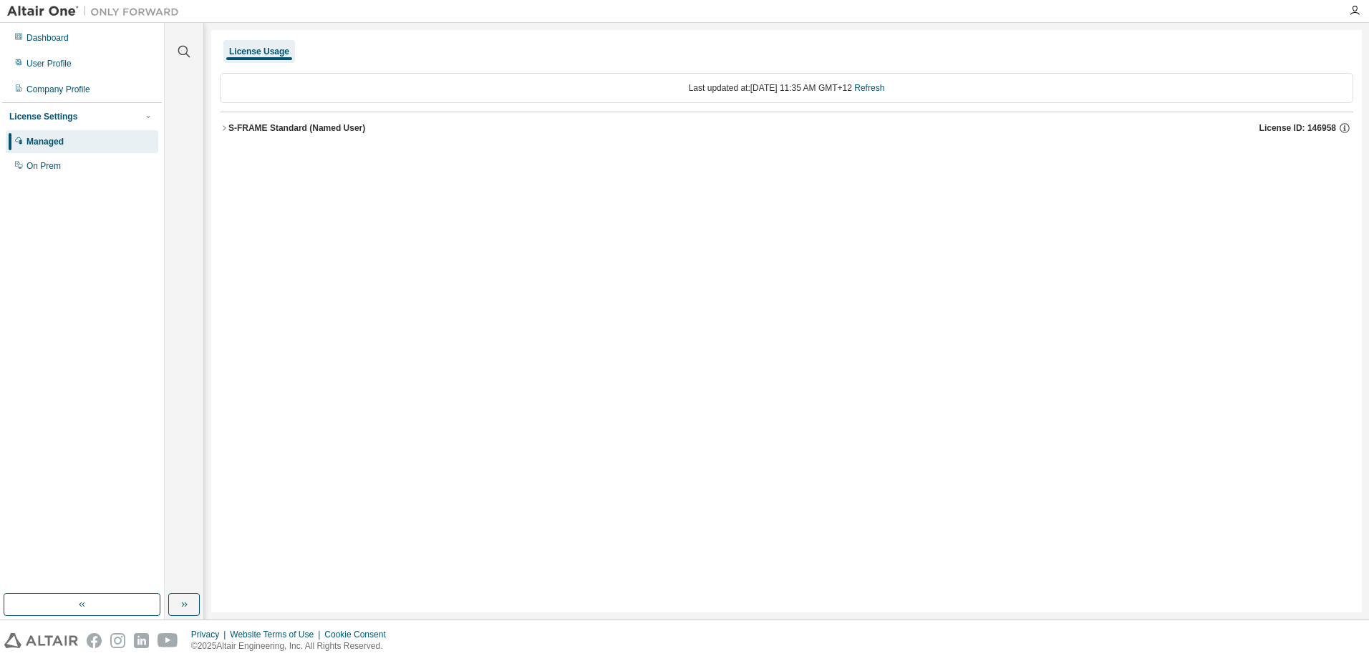
click at [224, 131] on icon "button" at bounding box center [224, 128] width 9 height 9
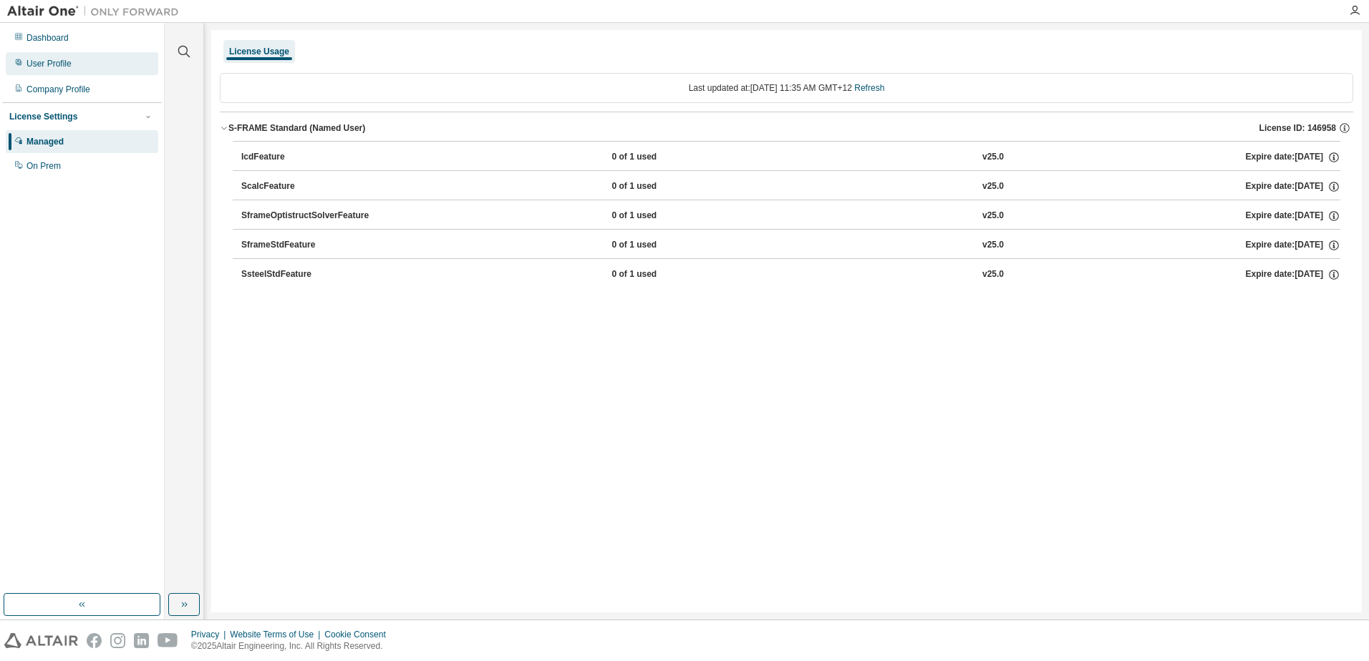
click at [39, 62] on div "User Profile" at bounding box center [48, 63] width 45 height 11
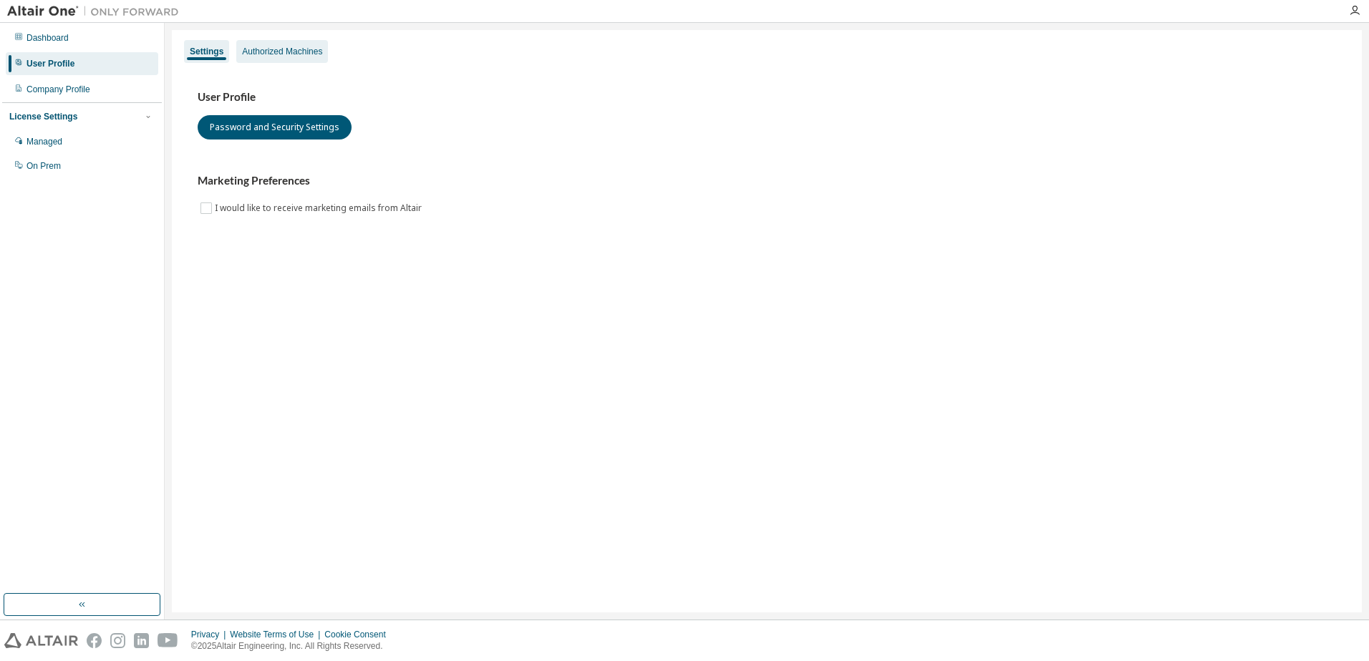
click at [276, 52] on div "Authorized Machines" at bounding box center [282, 51] width 80 height 11
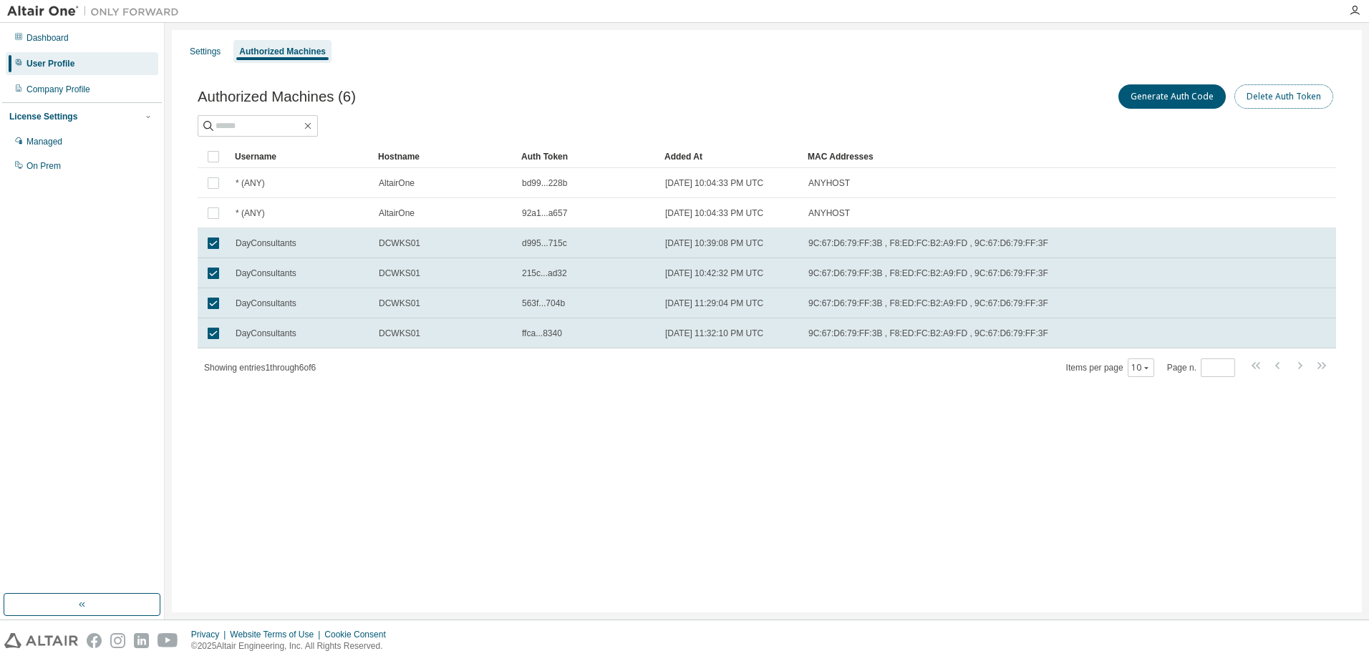
click at [1265, 94] on button "Delete Auth Token" at bounding box center [1283, 96] width 99 height 24
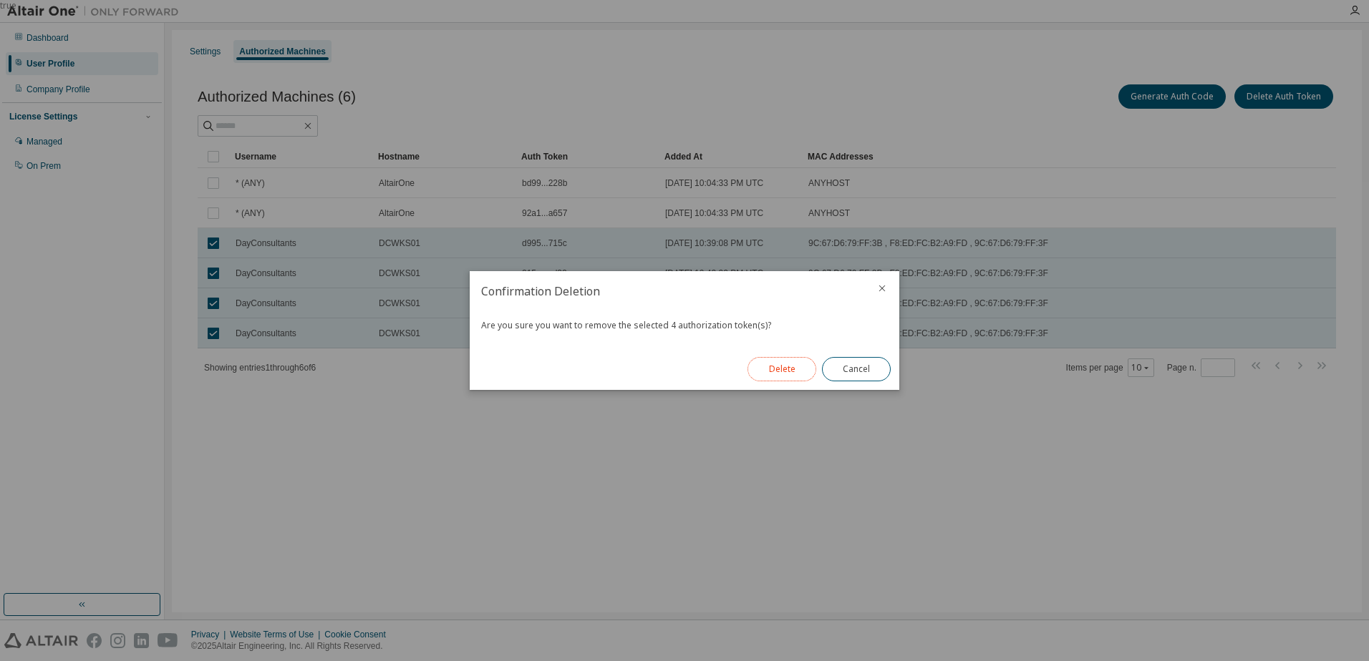
click at [793, 371] on button "Delete" at bounding box center [781, 369] width 69 height 24
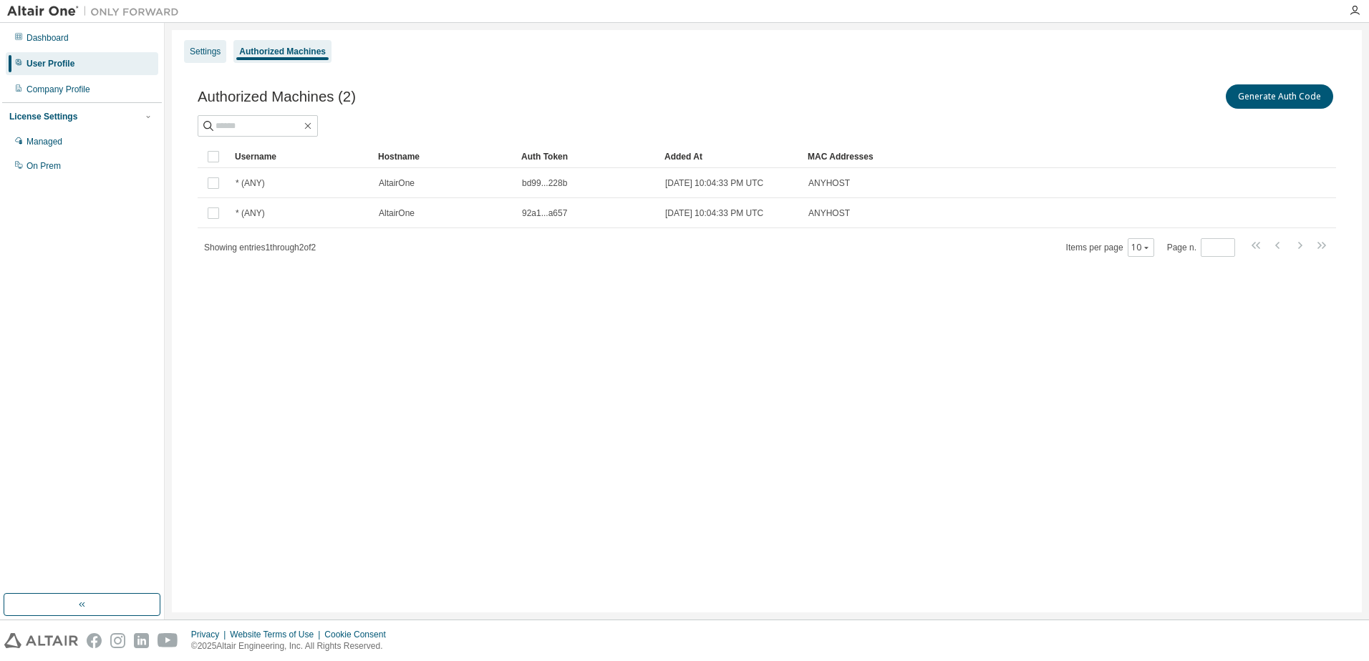
click at [195, 47] on div "Settings" at bounding box center [205, 51] width 31 height 11
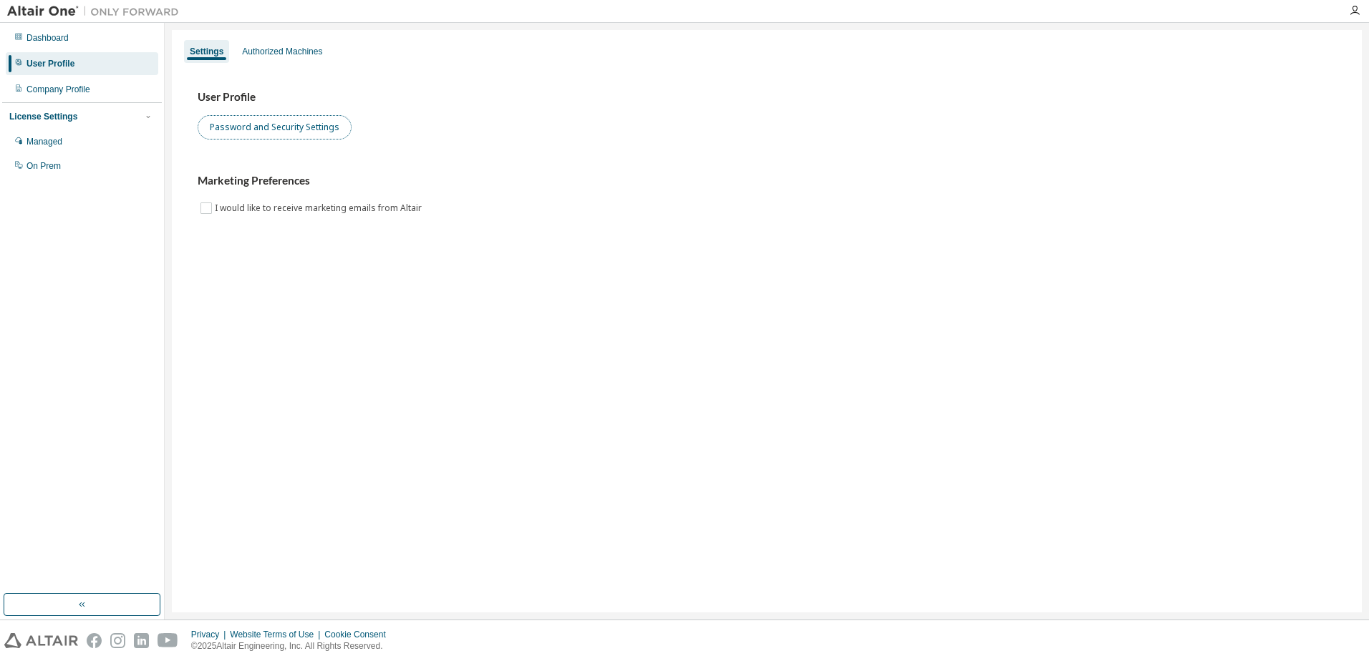
click at [259, 131] on button "Password and Security Settings" at bounding box center [275, 127] width 154 height 24
click at [266, 57] on div "Authorized Machines" at bounding box center [282, 51] width 92 height 23
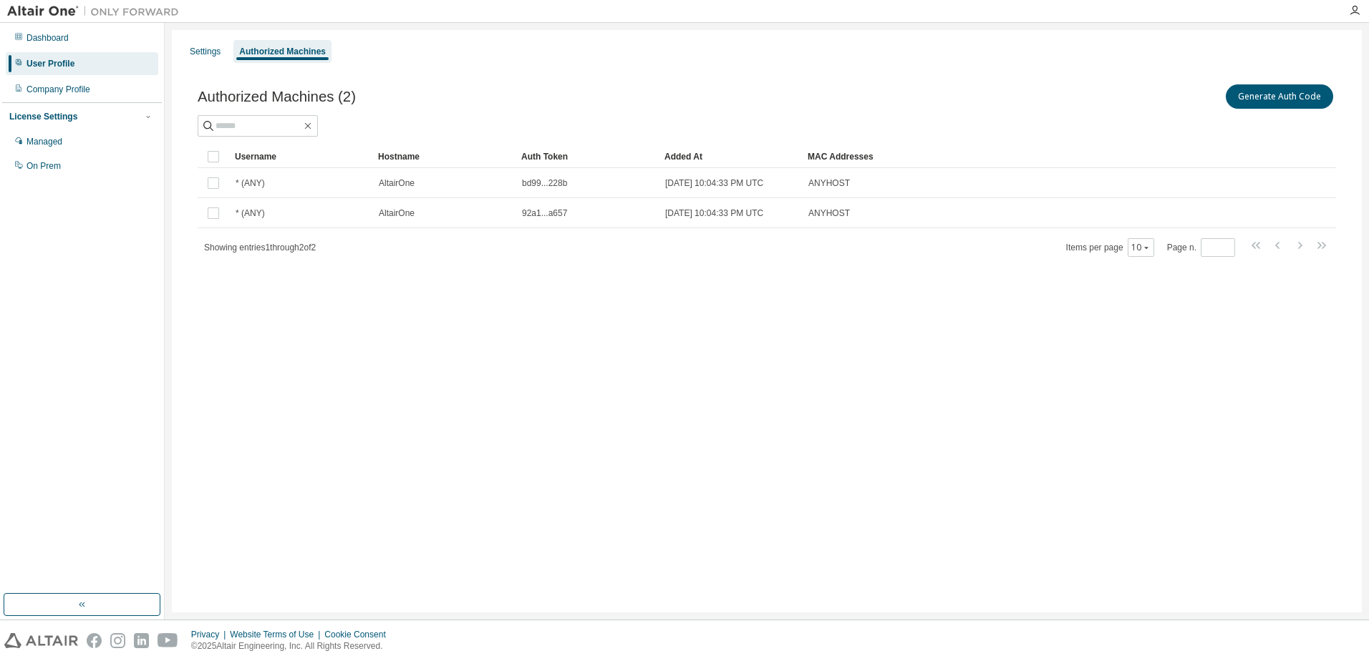
click at [329, 376] on div "Settings Authorized Machines Authorized Machines (2) Generate Auth Code Clear L…" at bounding box center [767, 321] width 1190 height 583
click at [510, 410] on div "Settings Authorized Machines Authorized Machines (2) Generate Auth Code Clear L…" at bounding box center [767, 321] width 1190 height 583
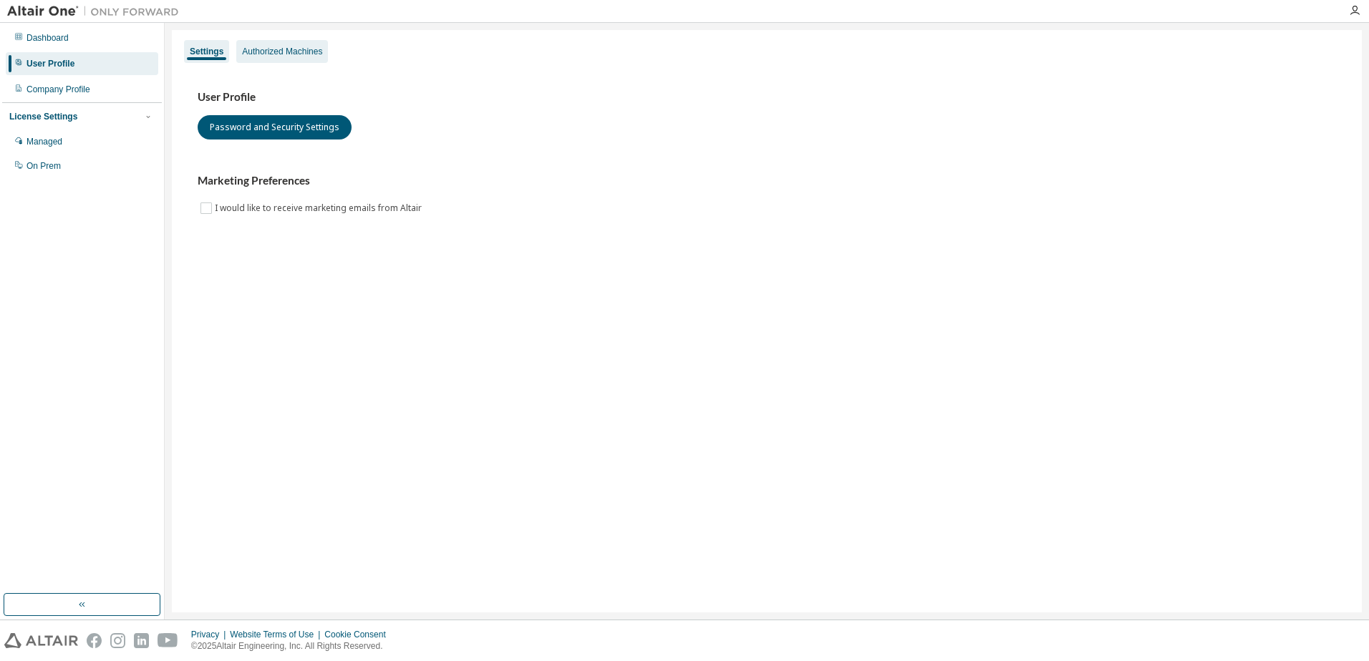
click at [274, 49] on div "Authorized Machines" at bounding box center [282, 51] width 80 height 11
click at [278, 49] on div "Authorized Machines" at bounding box center [282, 51] width 80 height 11
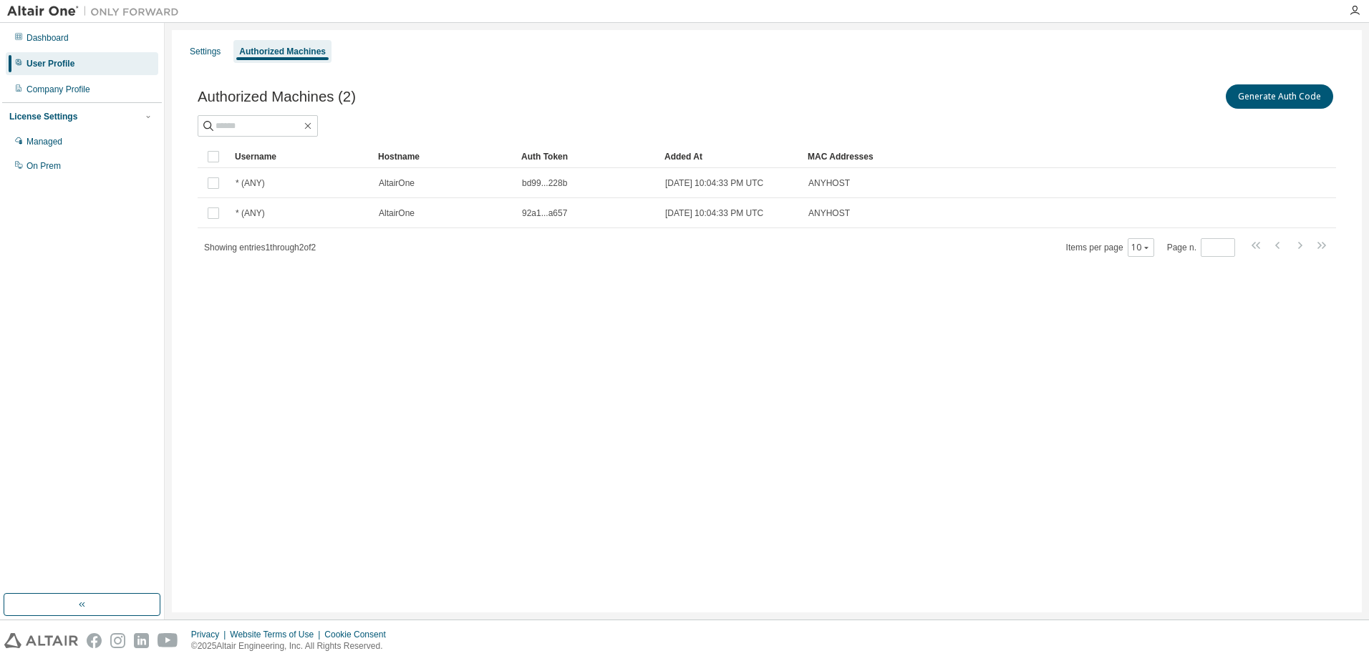
click at [278, 48] on div "Authorized Machines" at bounding box center [282, 51] width 87 height 11
drag, startPoint x: 313, startPoint y: 355, endPoint x: 306, endPoint y: 351, distance: 8.3
click at [313, 355] on div "Settings Authorized Machines Authorized Machines (2) Generate Auth Code Clear L…" at bounding box center [767, 321] width 1190 height 583
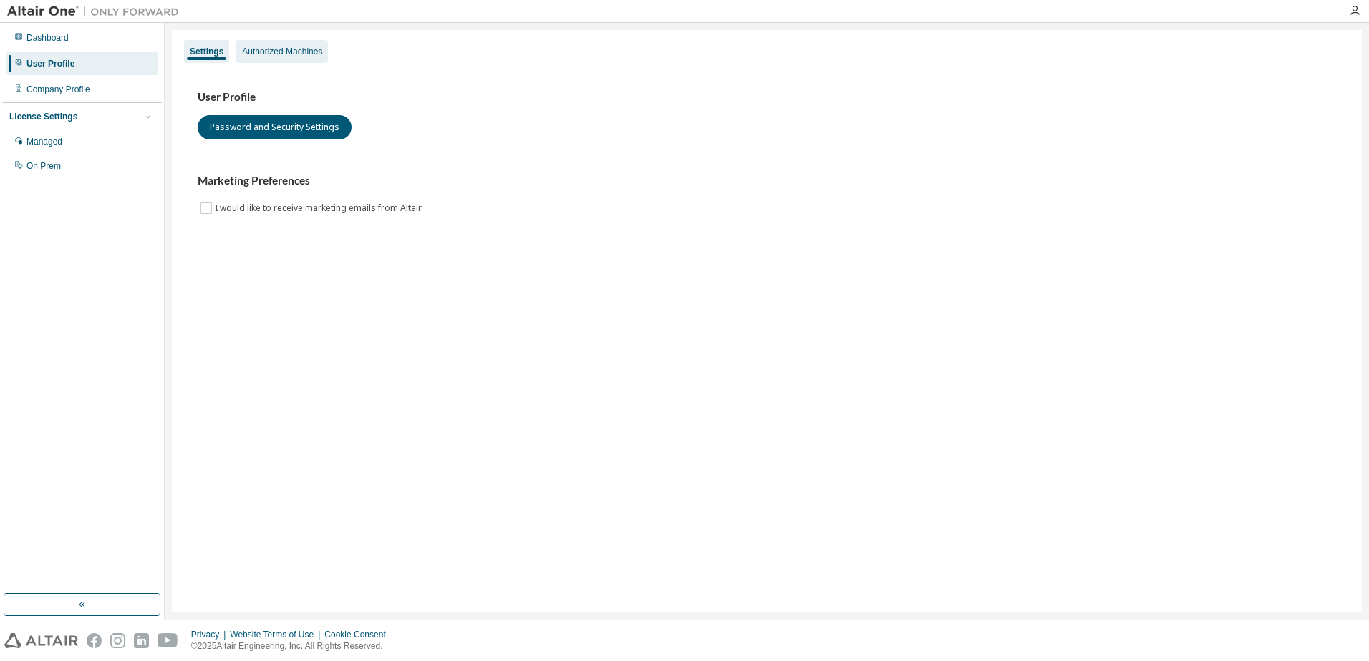
click at [296, 52] on div "Authorized Machines" at bounding box center [282, 51] width 80 height 11
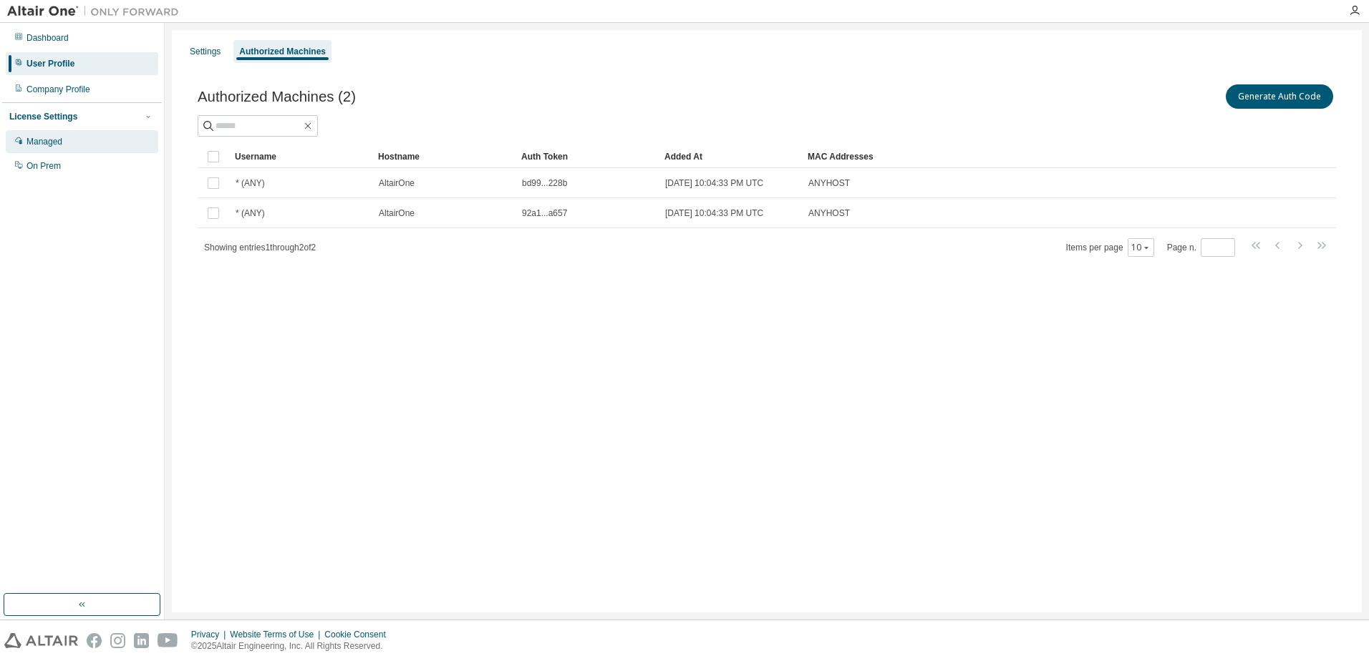
click at [50, 147] on div "Managed" at bounding box center [44, 141] width 36 height 11
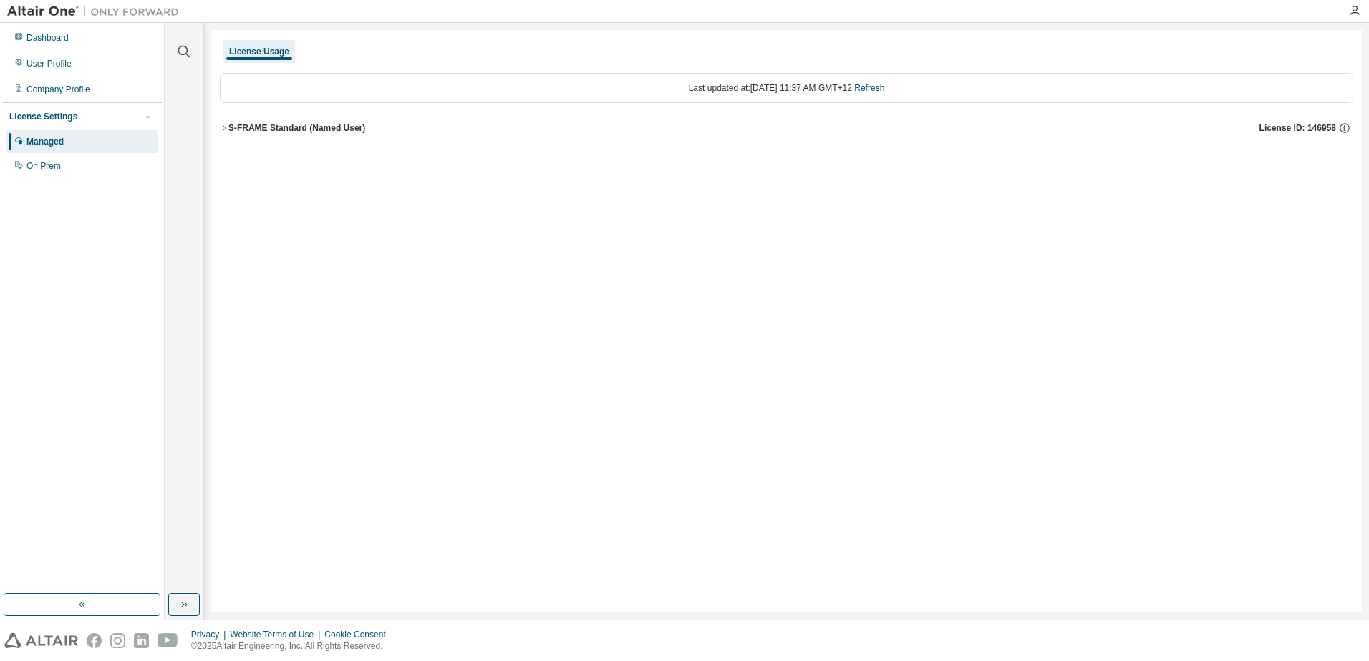
click at [223, 128] on icon "button" at bounding box center [224, 128] width 9 height 9
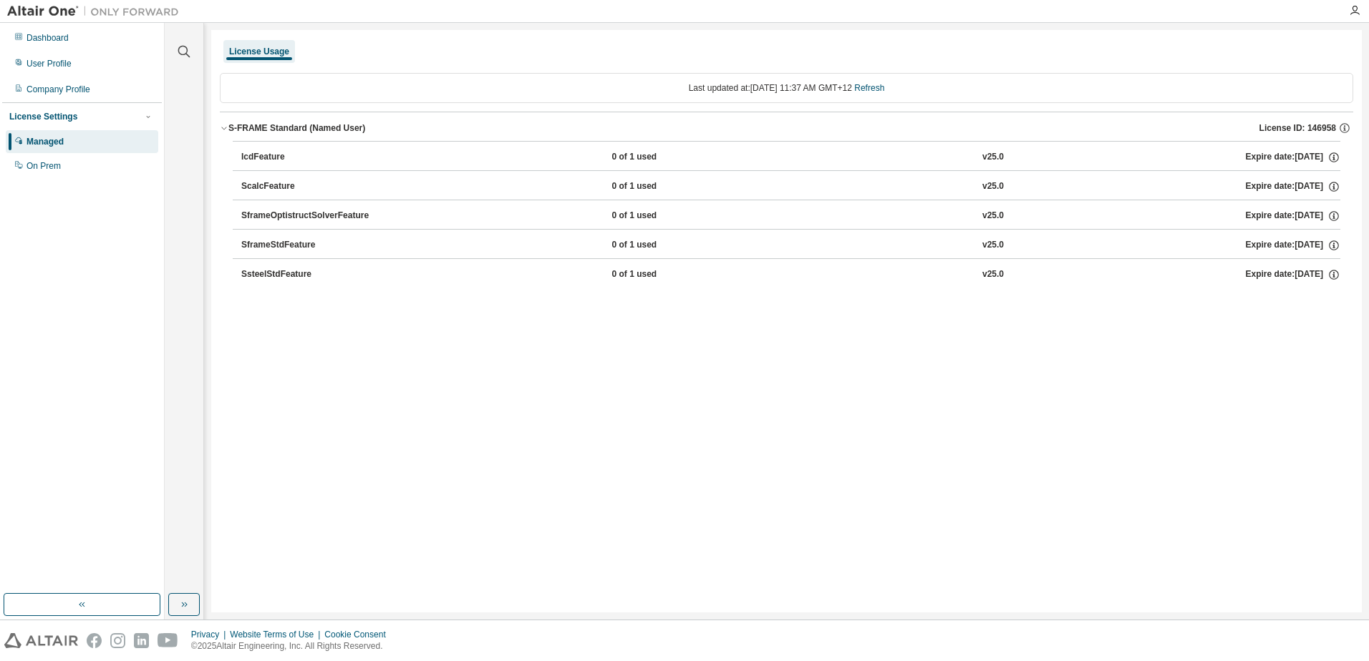
click at [443, 407] on div "License Usage Last updated at: Mon 2025-08-18 11:37 AM GMT+12 Refresh S-FRAME S…" at bounding box center [786, 321] width 1150 height 583
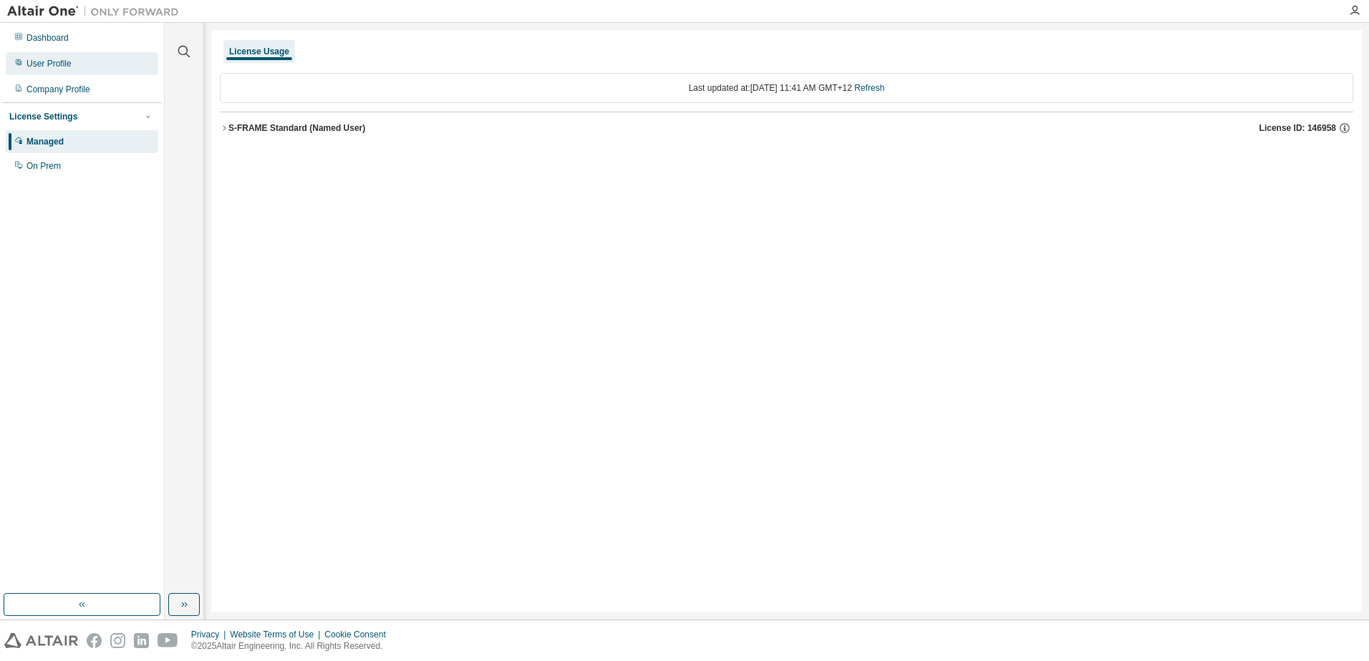
click at [47, 63] on div "User Profile" at bounding box center [48, 63] width 45 height 11
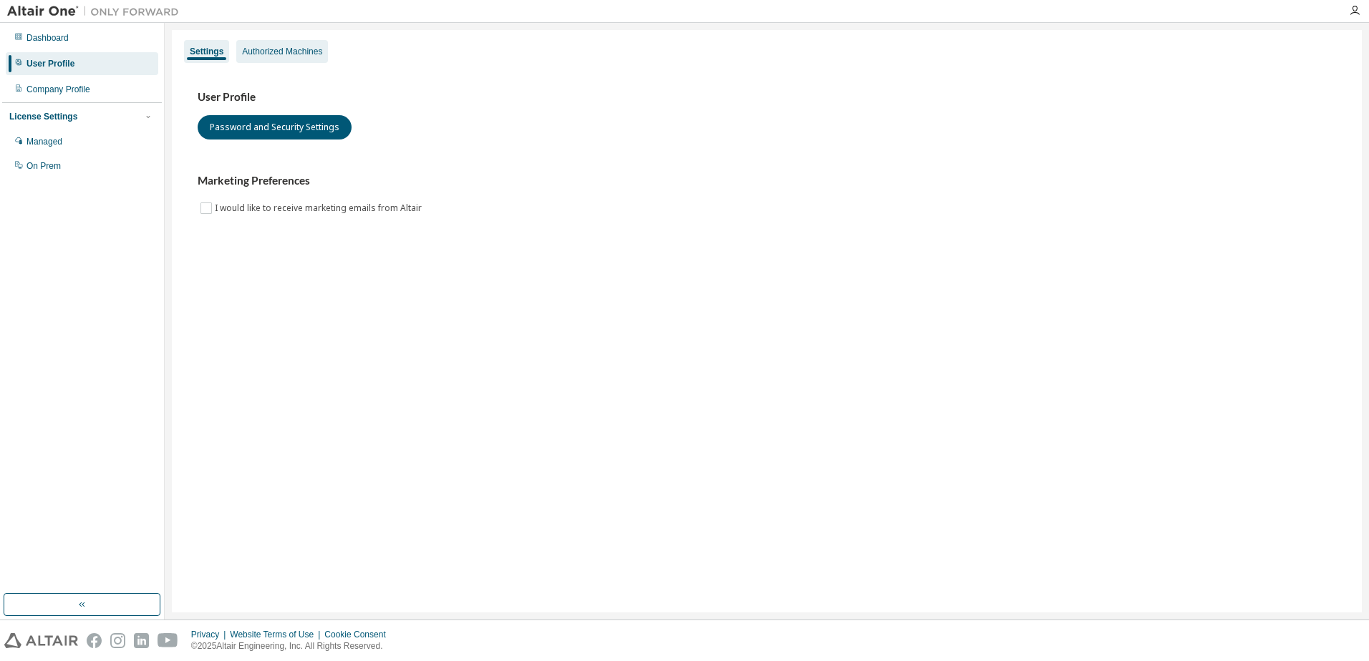
click at [256, 47] on div "Authorized Machines" at bounding box center [282, 51] width 80 height 11
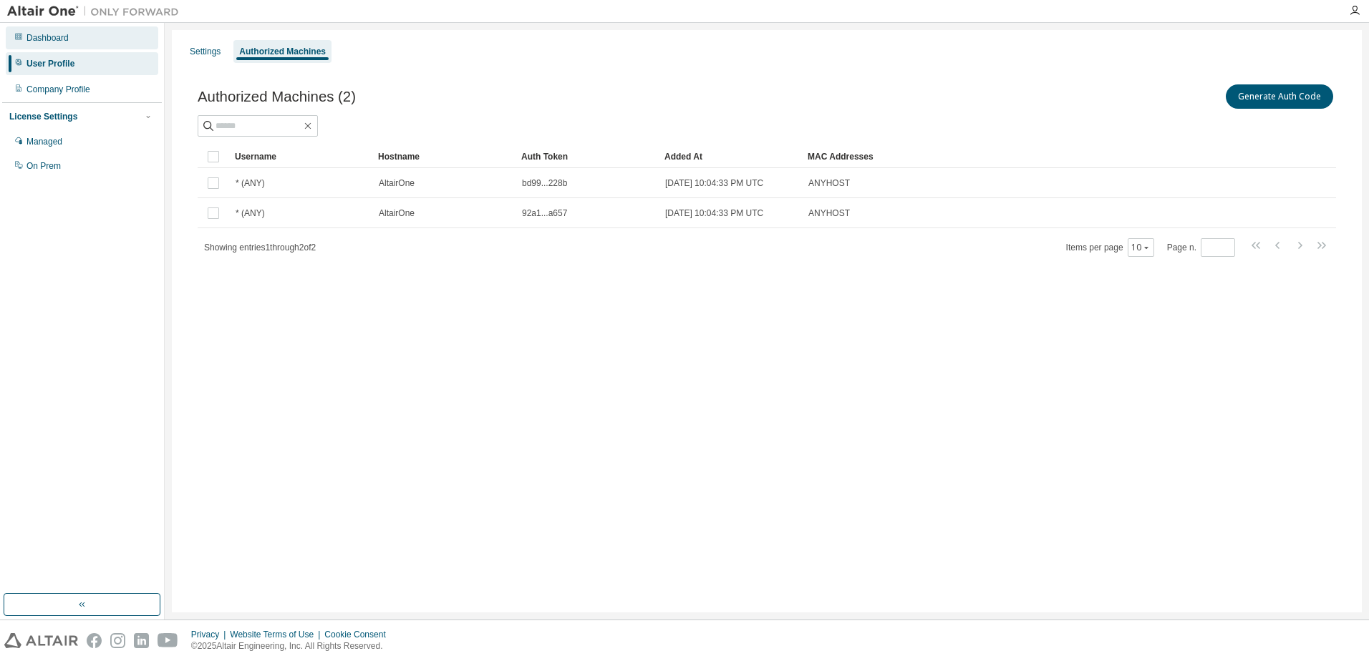
click at [56, 37] on div "Dashboard" at bounding box center [47, 37] width 42 height 11
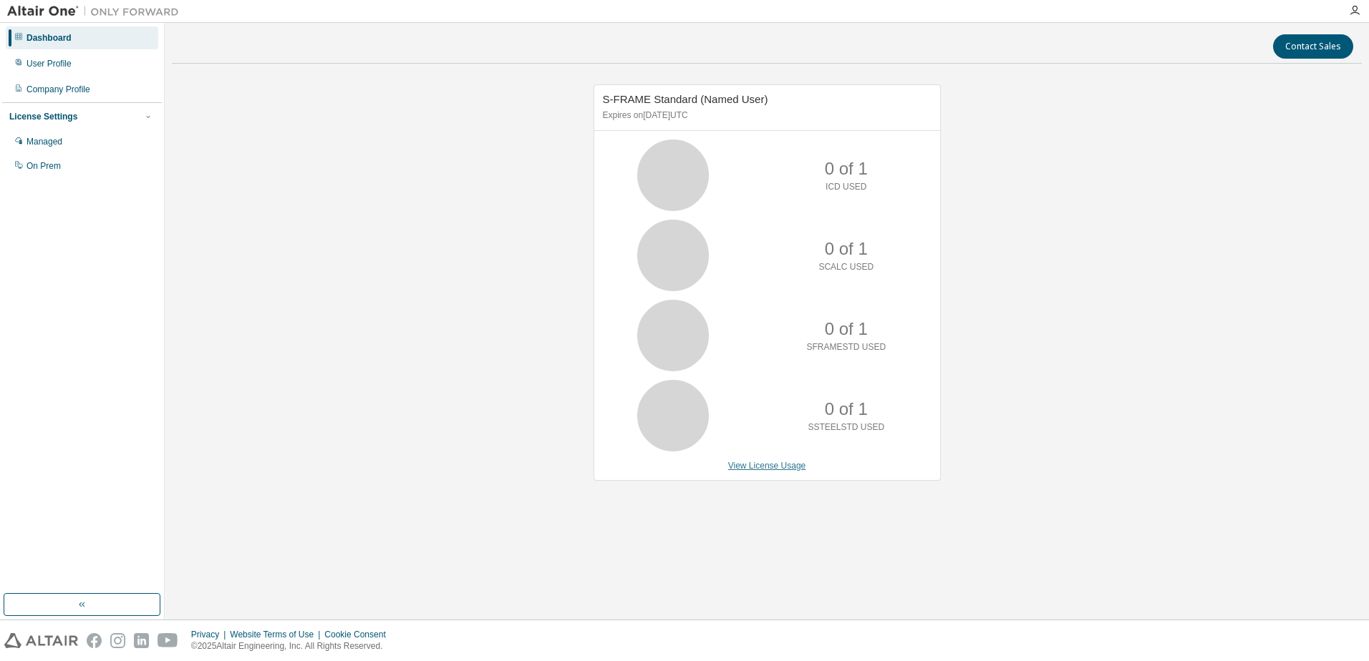
click at [747, 465] on link "View License Usage" at bounding box center [767, 466] width 78 height 10
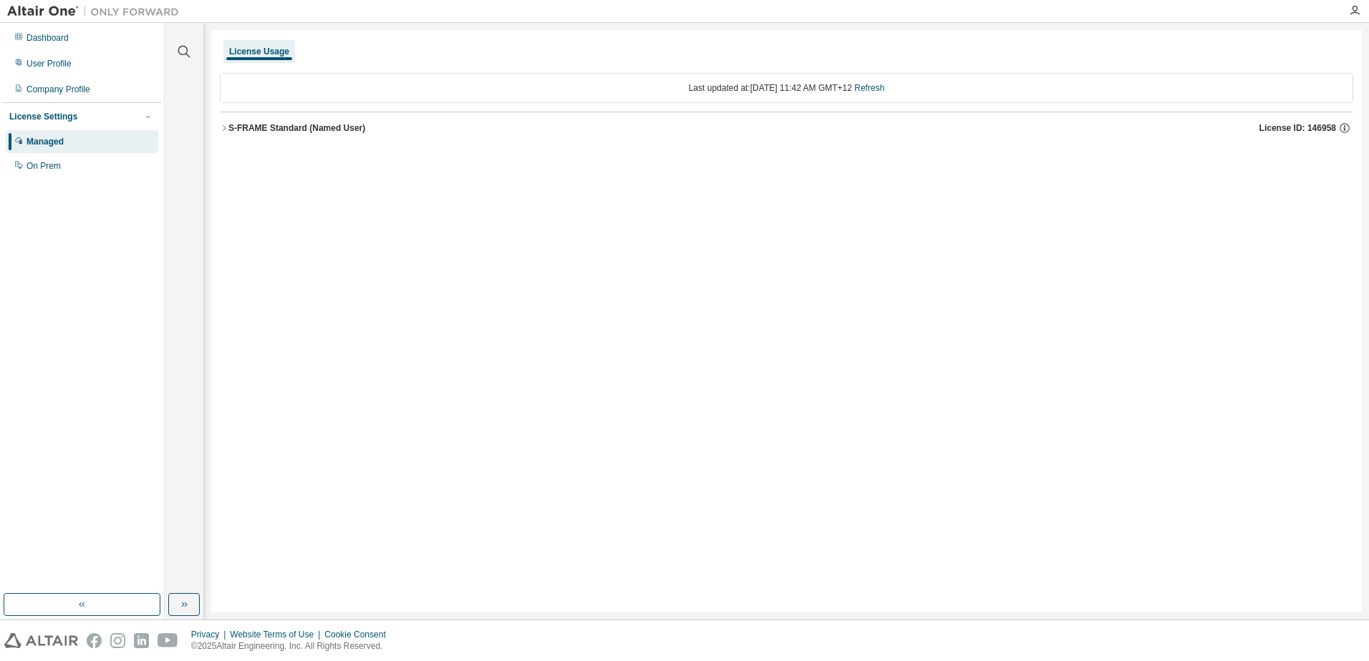
click at [224, 126] on icon "button" at bounding box center [224, 128] width 9 height 9
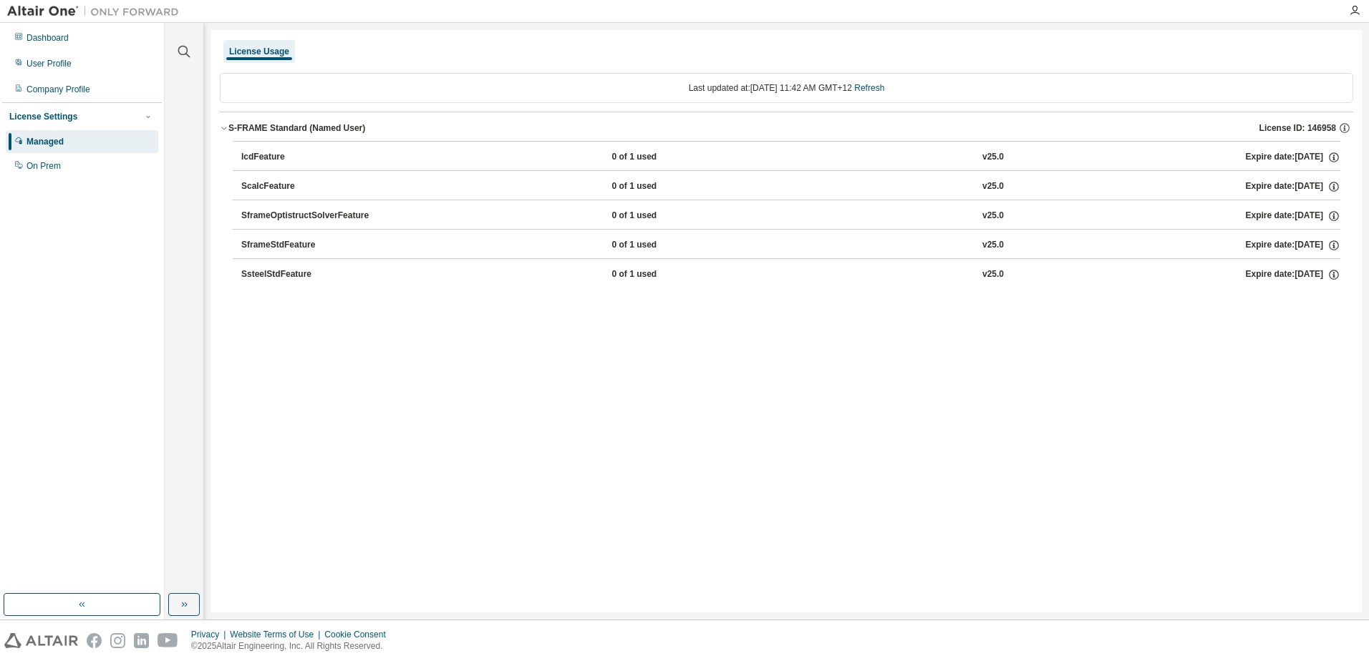
click at [383, 299] on div "Last updated at: Mon 2025-08-18 11:42 AM GMT+12 Refresh S-FRAME Standard (Named…" at bounding box center [786, 184] width 1133 height 240
click at [50, 166] on div "On Prem" at bounding box center [43, 165] width 34 height 11
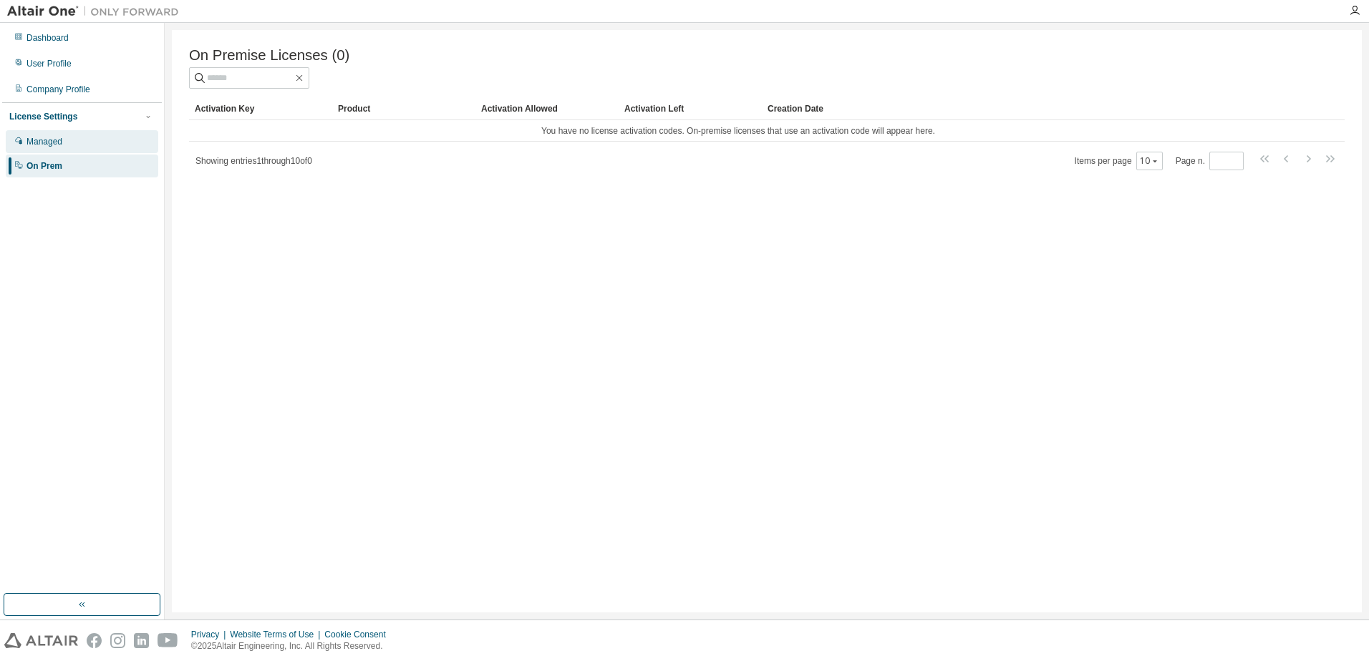
click at [59, 145] on div "Managed" at bounding box center [44, 141] width 36 height 11
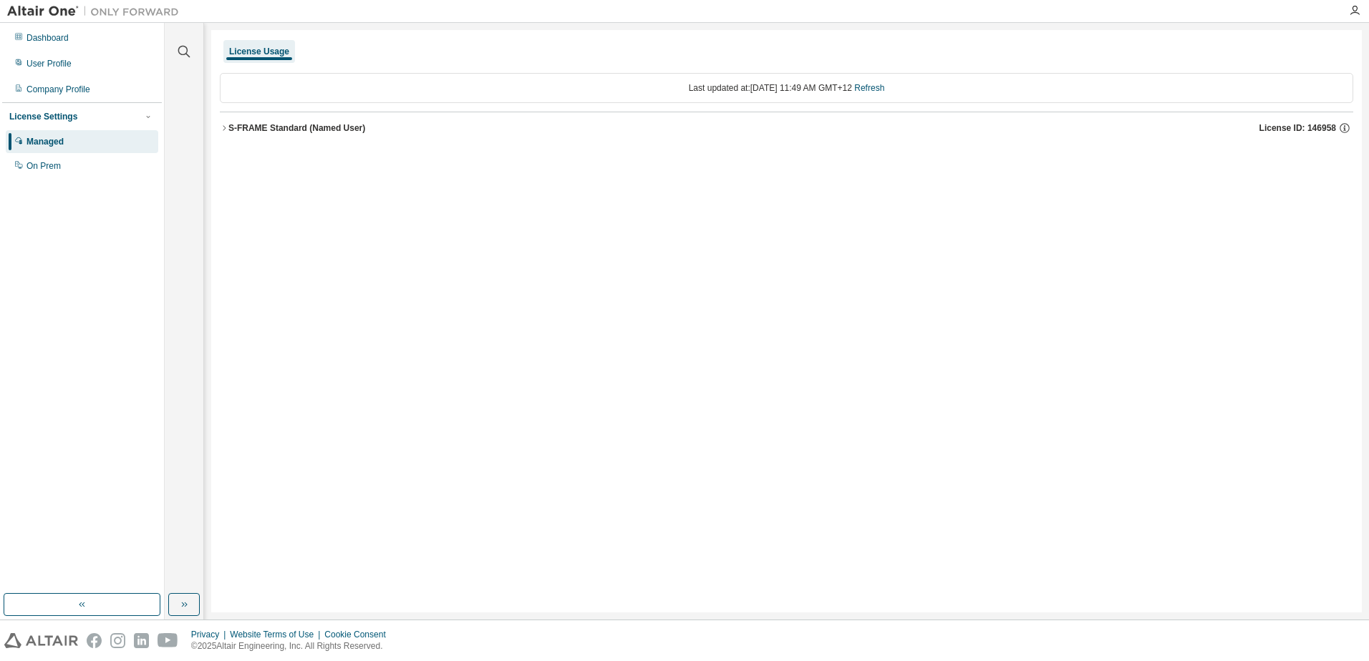
click at [288, 123] on div "S-FRAME Standard (Named User)" at bounding box center [296, 127] width 137 height 11
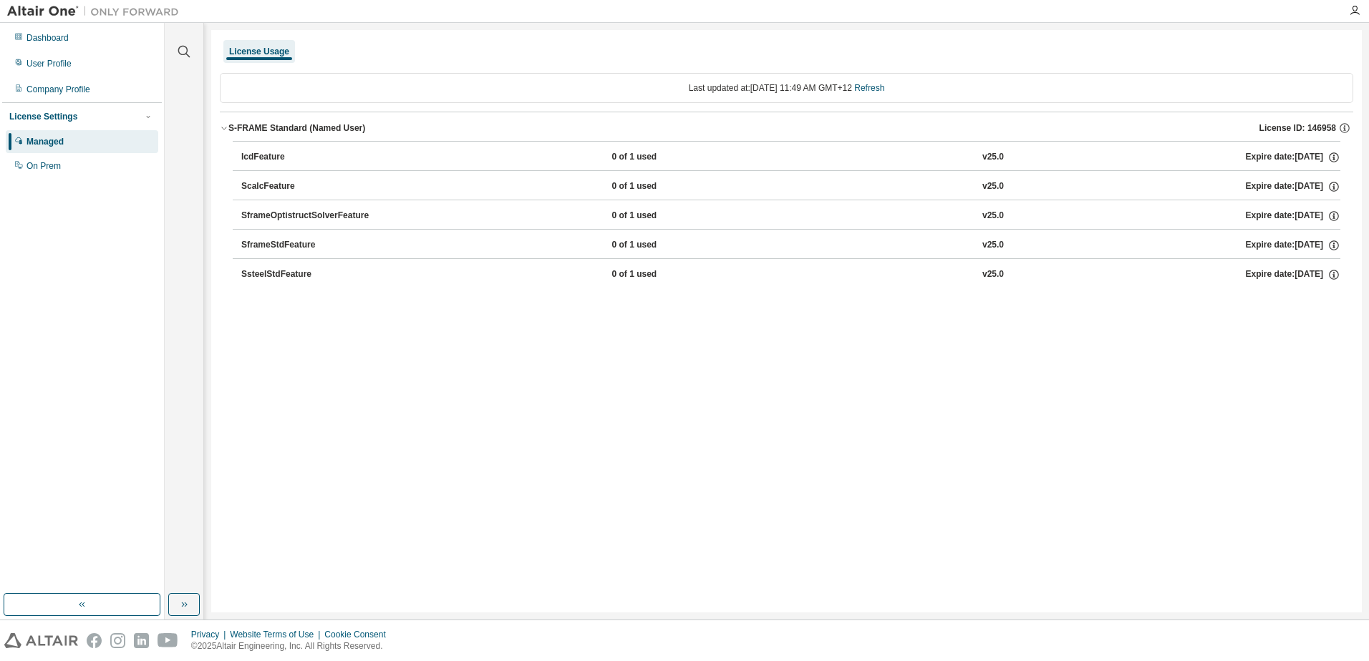
click at [262, 272] on div "SsteelStdFeature" at bounding box center [305, 274] width 129 height 13
click at [261, 246] on div "SframeStdFeature" at bounding box center [305, 245] width 129 height 13
click at [261, 245] on div "SframeStdFeature" at bounding box center [305, 245] width 129 height 13
click at [1330, 244] on icon "button" at bounding box center [1333, 245] width 13 height 13
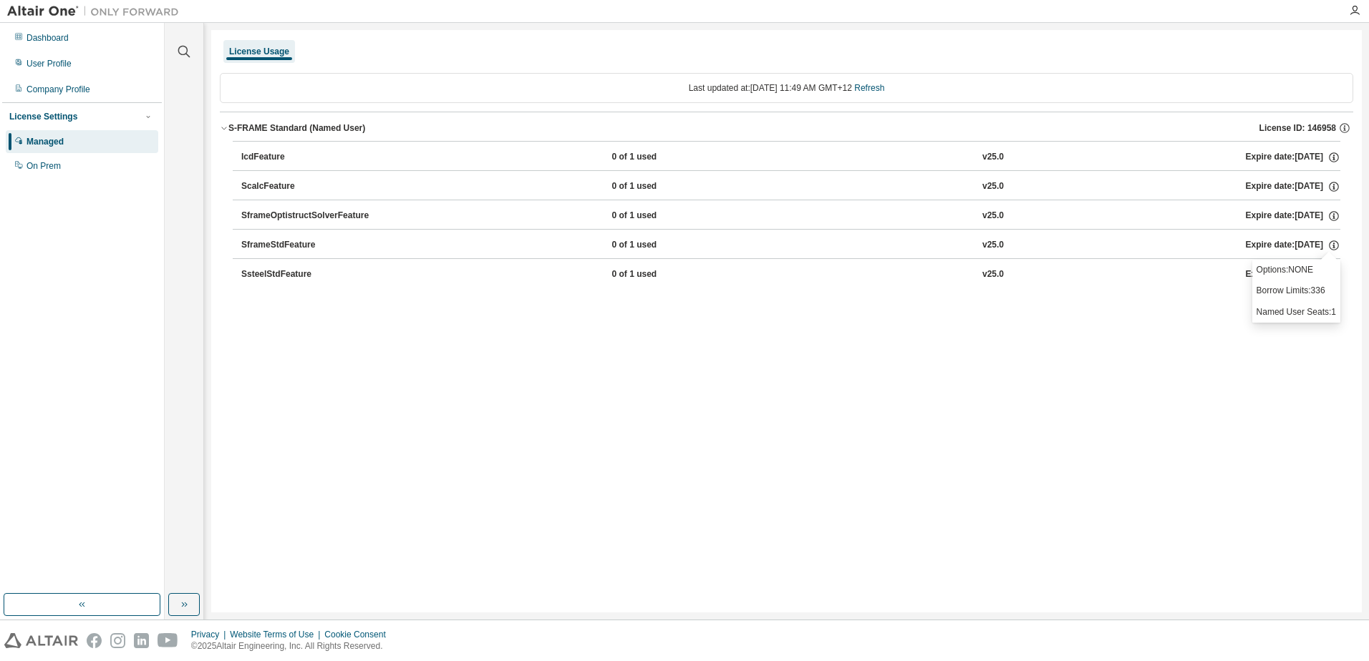
click at [1068, 314] on div "License Usage Last updated at: Mon 2025-08-18 11:49 AM GMT+12 Refresh S-FRAME S…" at bounding box center [786, 321] width 1150 height 583
click at [38, 61] on div "User Profile" at bounding box center [48, 63] width 45 height 11
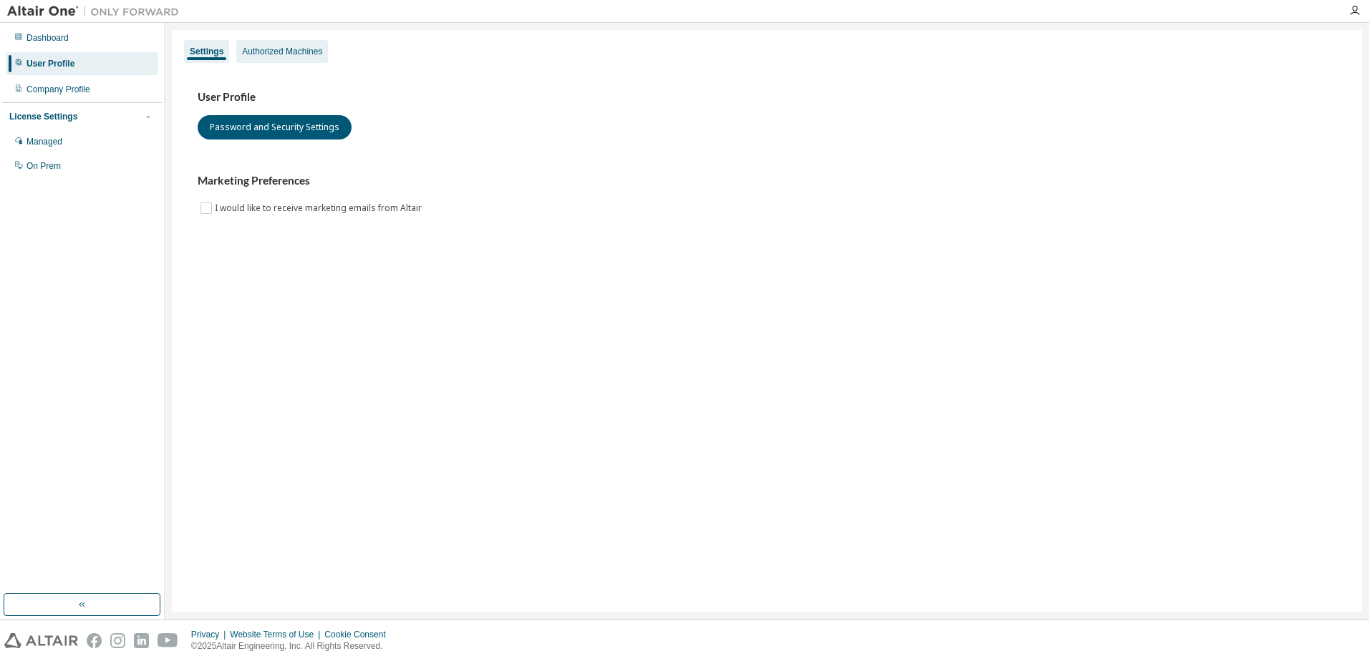
click at [270, 51] on div "Authorized Machines" at bounding box center [282, 51] width 80 height 11
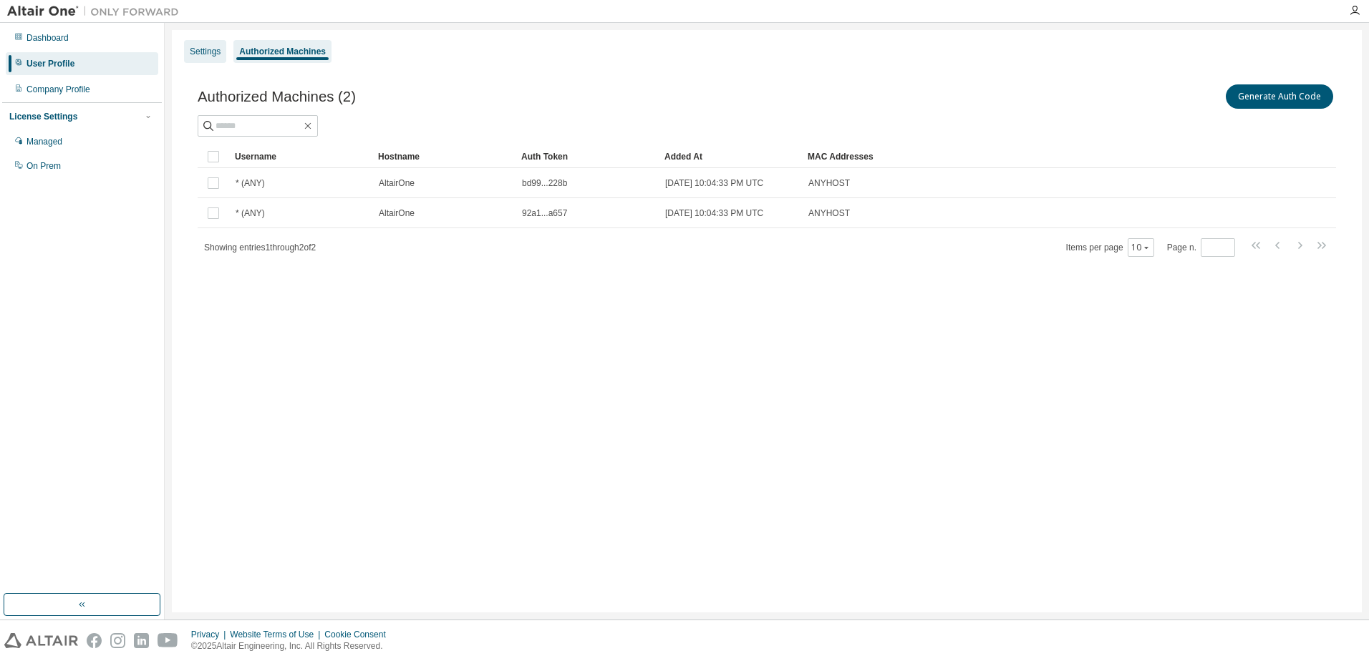
click at [210, 53] on div "Settings" at bounding box center [205, 51] width 31 height 11
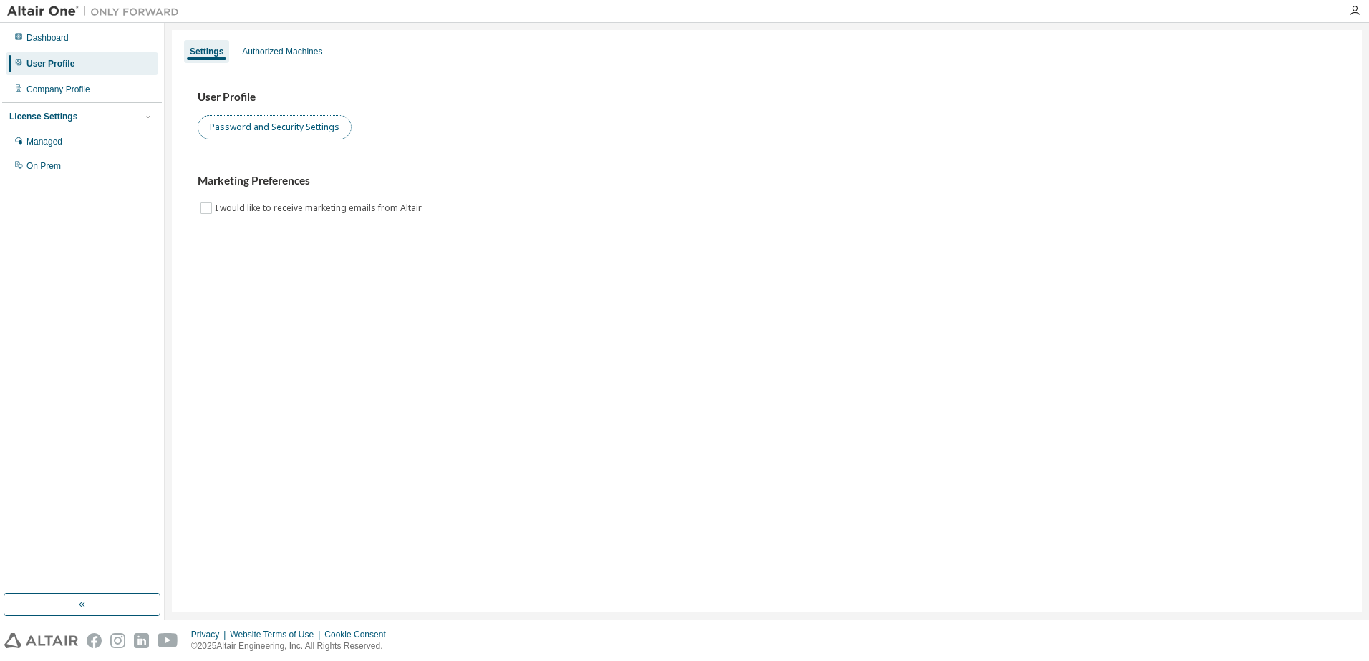
click at [296, 129] on button "Password and Security Settings" at bounding box center [275, 127] width 154 height 24
click at [65, 65] on div "User Profile" at bounding box center [50, 63] width 48 height 11
click at [69, 91] on div "Company Profile" at bounding box center [58, 89] width 64 height 11
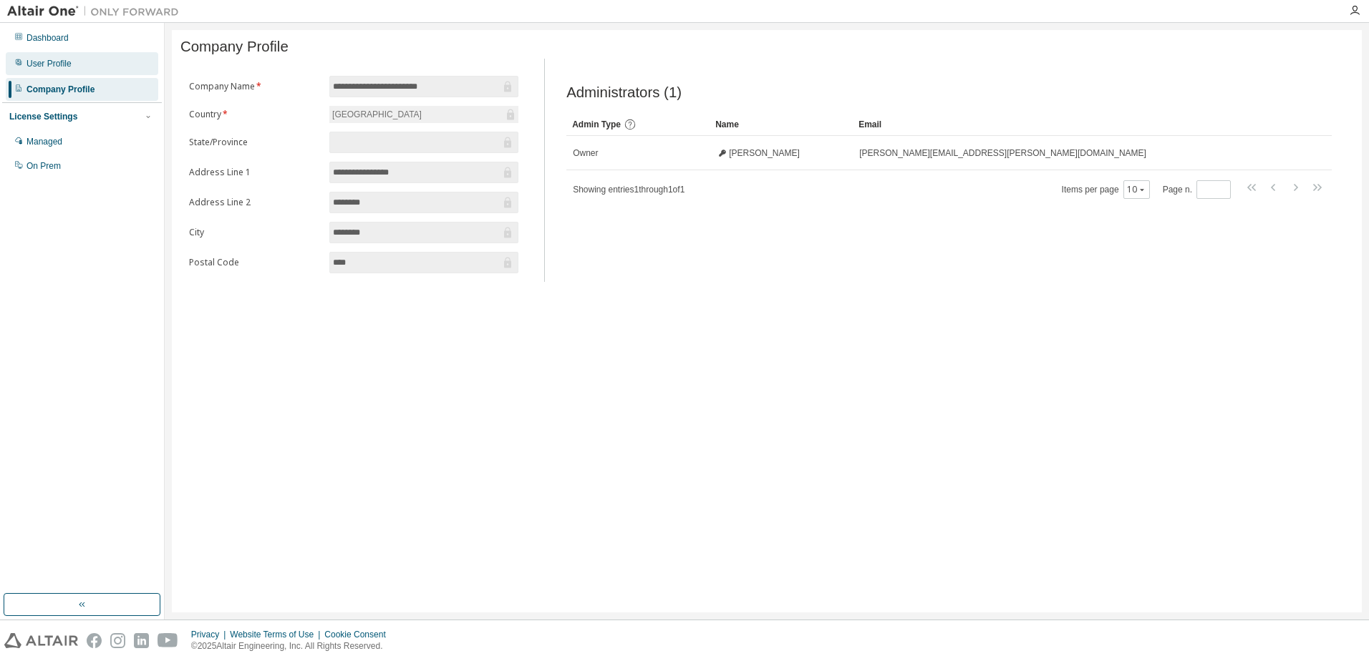
click at [63, 64] on div "User Profile" at bounding box center [48, 63] width 45 height 11
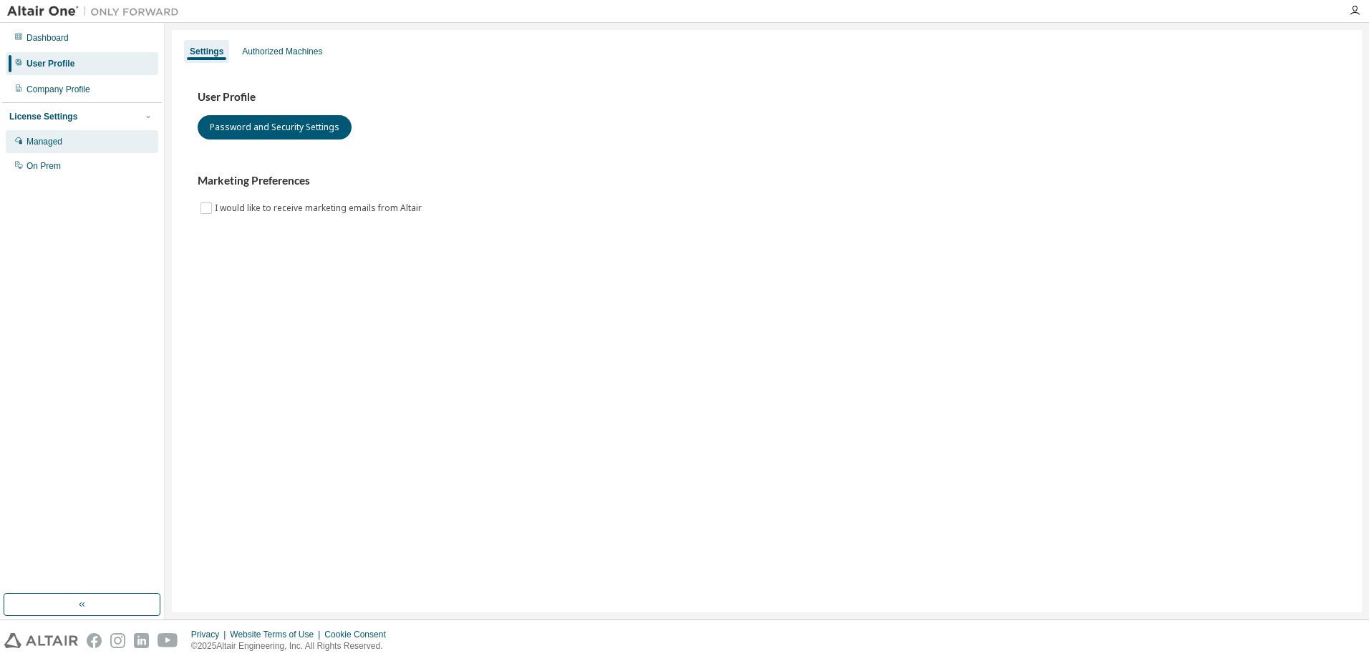
click at [56, 145] on div "Managed" at bounding box center [44, 141] width 36 height 11
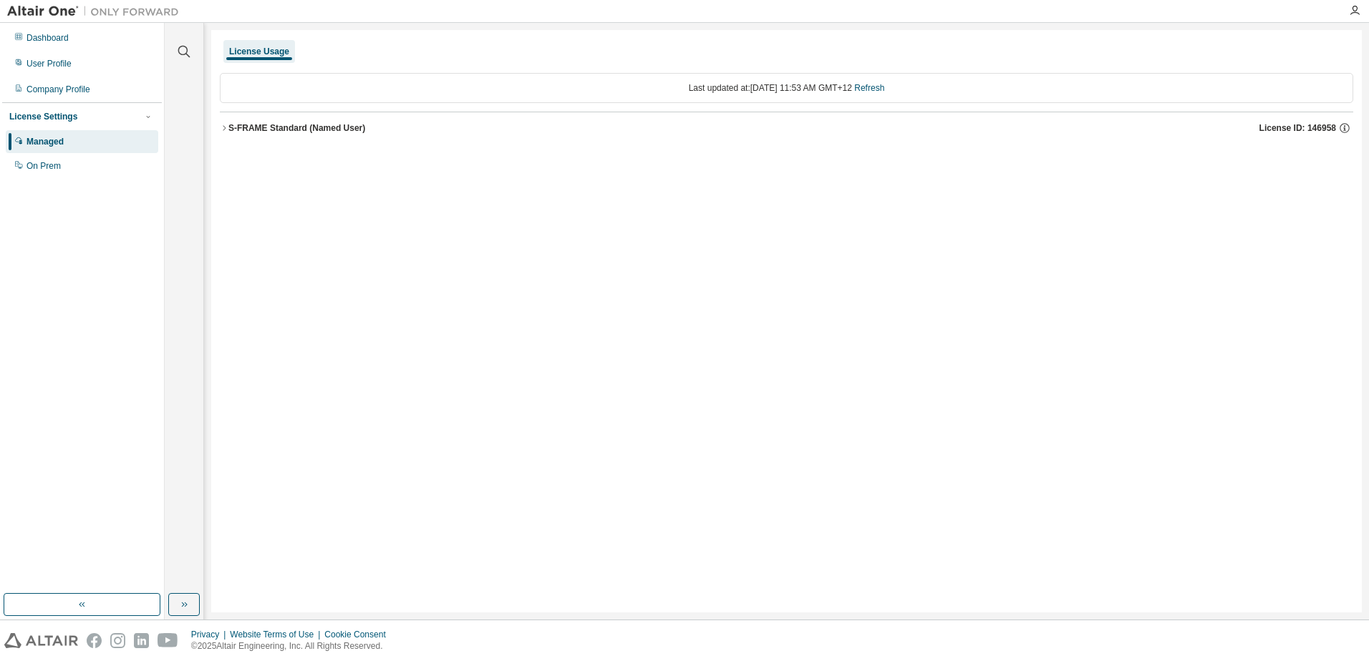
click at [224, 130] on icon "button" at bounding box center [224, 127] width 3 height 5
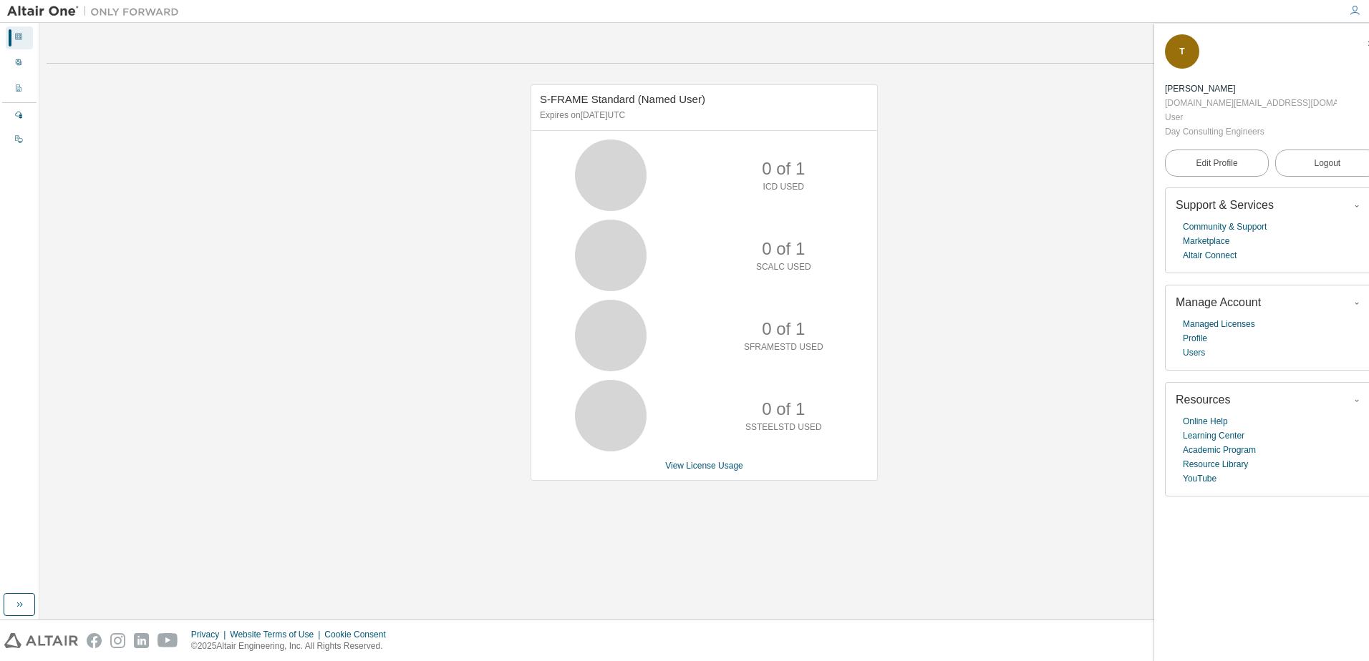
click at [680, 570] on div "Contact Sales S-FRAME Standard (Named User) Expires on [DATE] UTC 0 of 1 ICD US…" at bounding box center [704, 321] width 1315 height 583
click at [144, 161] on div "S-FRAME Standard (Named User) Expires on [DATE] UTC 0 of 1 ICD USED 0 of 1 SCAL…" at bounding box center [704, 290] width 1315 height 430
